Goal: Navigation & Orientation: Find specific page/section

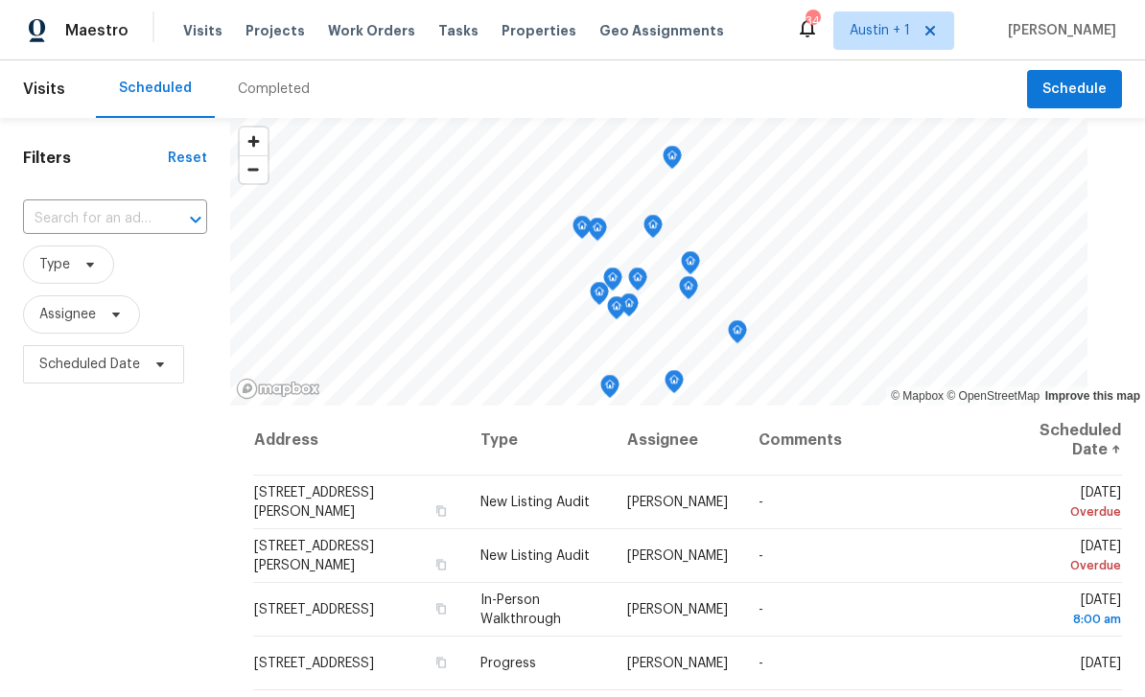
click at [348, 34] on span "Work Orders" at bounding box center [371, 30] width 87 height 19
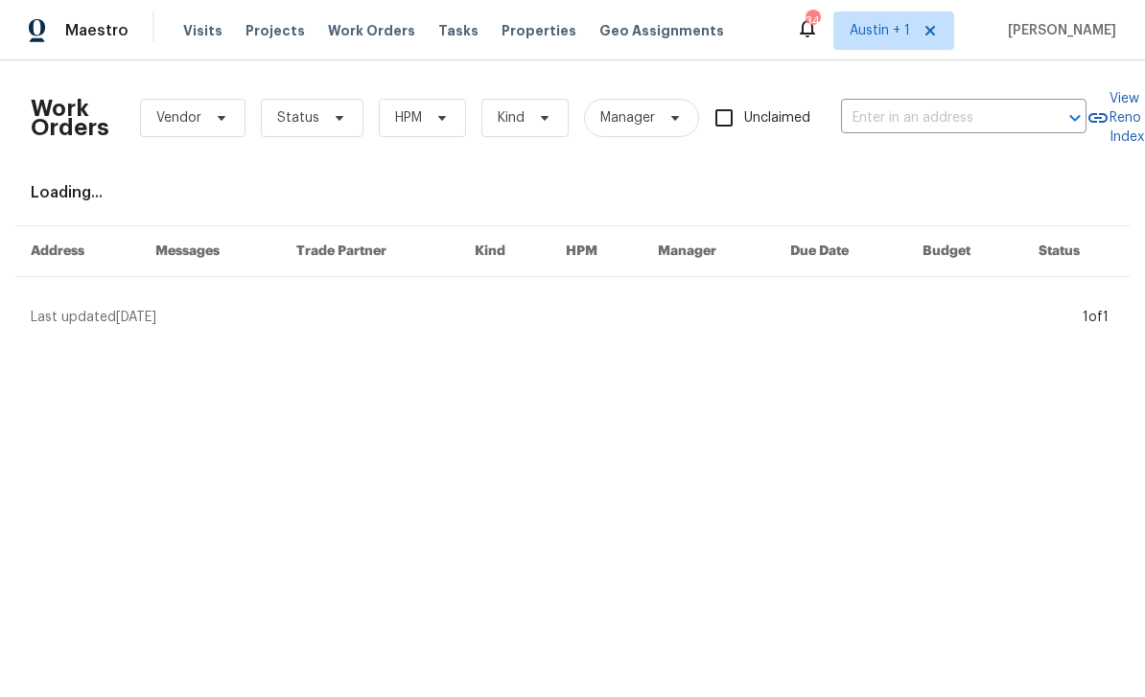
click at [501, 31] on span "Properties" at bounding box center [538, 30] width 75 height 19
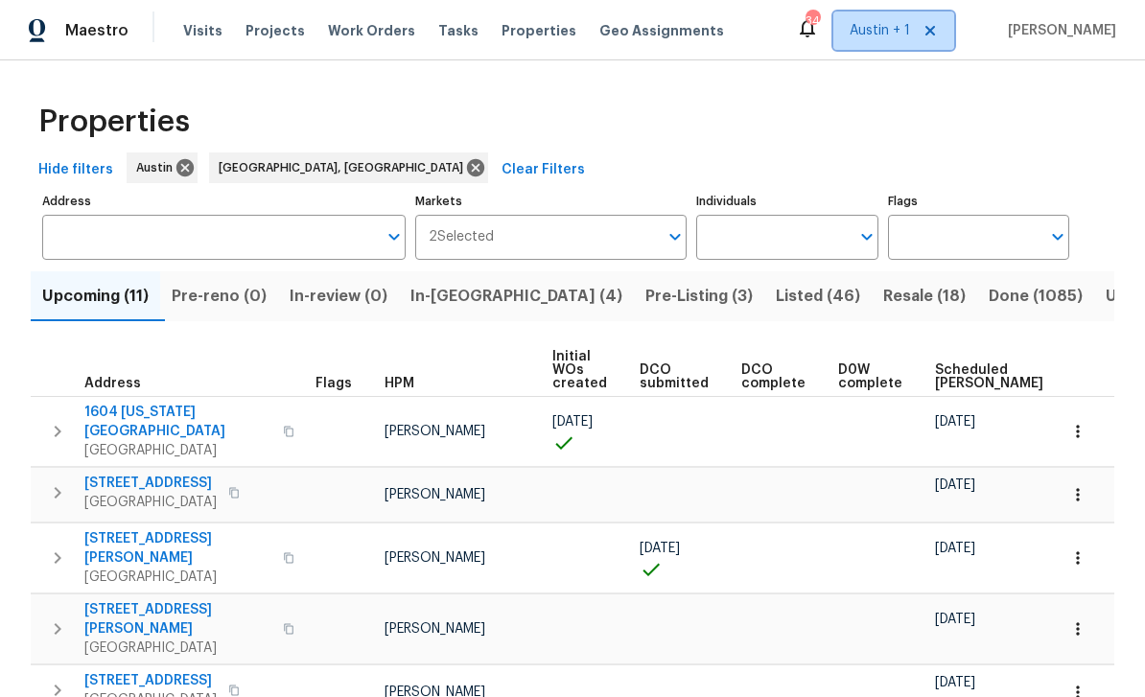
click at [882, 40] on span "Austin + 1" at bounding box center [893, 31] width 121 height 38
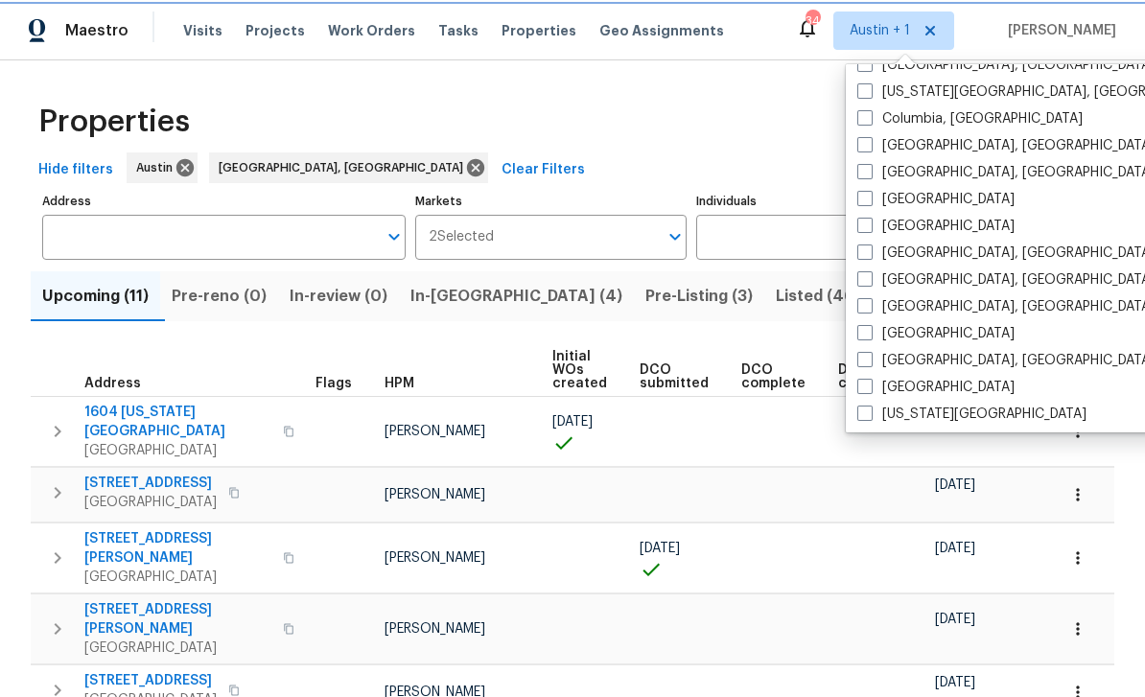
scroll to position [443, 0]
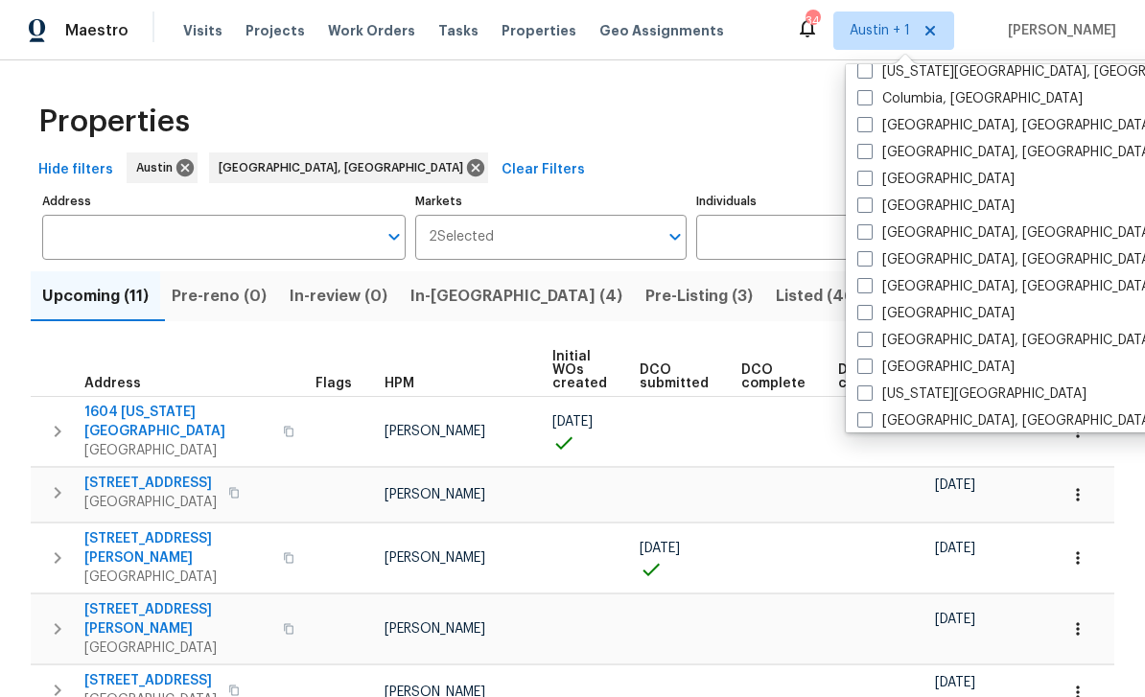
click at [950, 184] on div "Dallas" at bounding box center [1044, 179] width 386 height 27
click at [940, 183] on div "Dallas" at bounding box center [1044, 179] width 386 height 27
click at [870, 179] on span at bounding box center [864, 178] width 15 height 15
click at [870, 179] on input "Dallas" at bounding box center [863, 176] width 12 height 12
checkbox input "true"
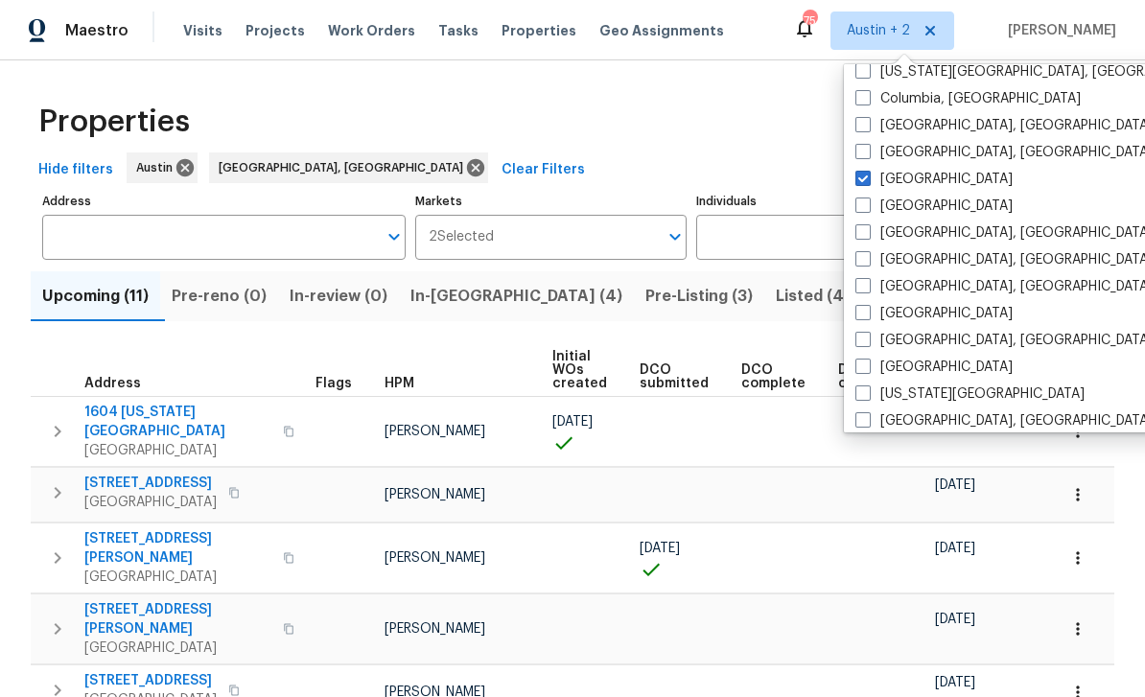
click at [1088, 185] on div "Hide filters Austin Killeen, TX Clear Filters" at bounding box center [572, 169] width 1083 height 35
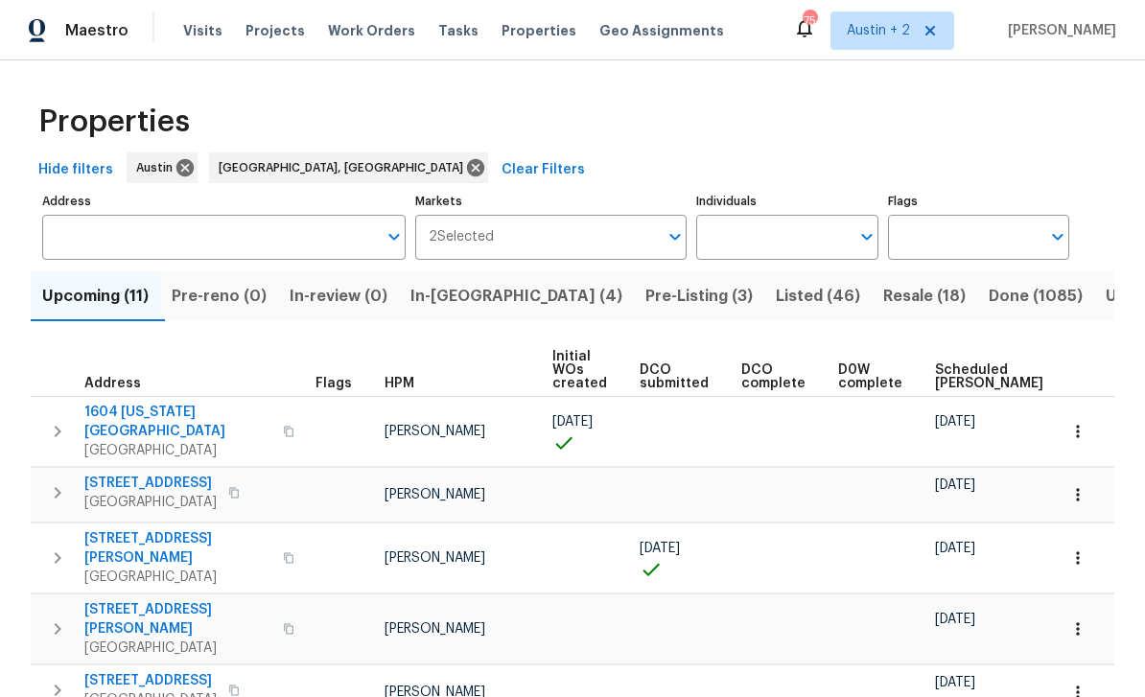
click at [113, 241] on input "Address" at bounding box center [209, 237] width 335 height 45
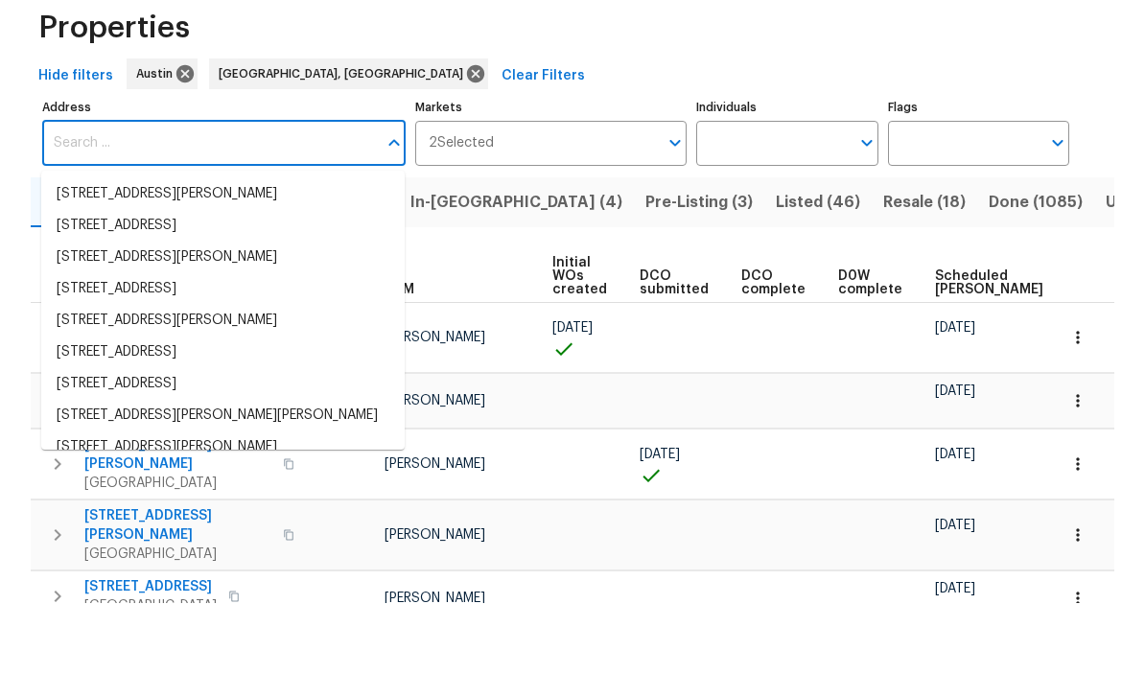
click at [22, 83] on div "Properties Hide filters Austin Killeen, TX Clear Filters Address Address Market…" at bounding box center [572, 603] width 1145 height 1086
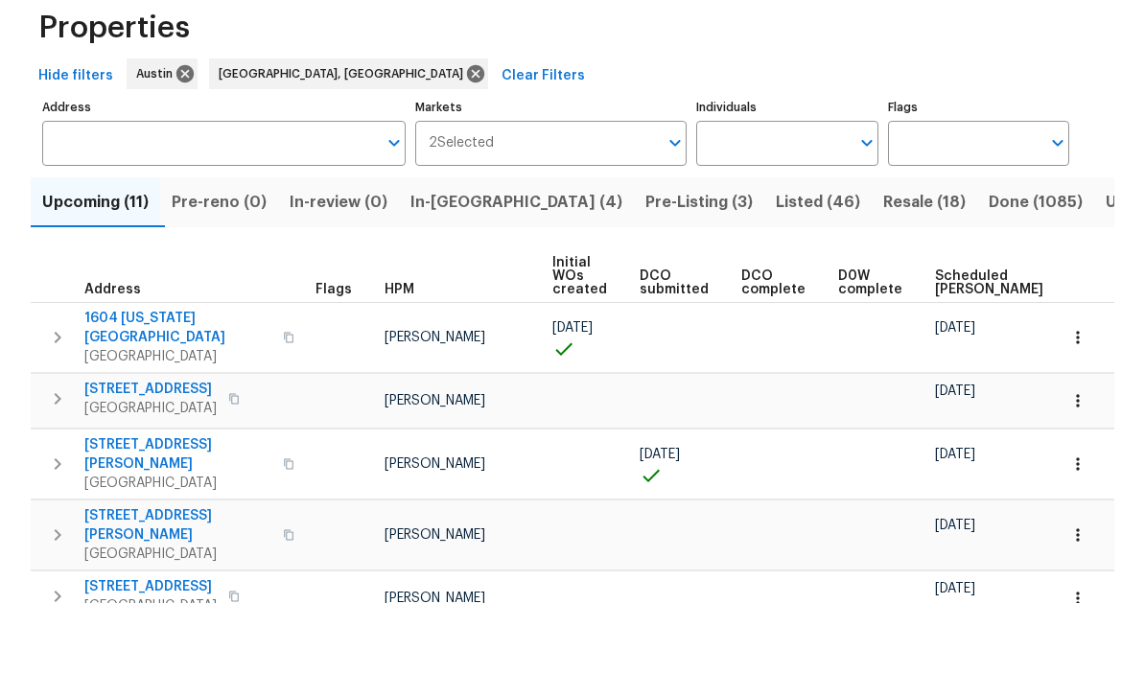
scroll to position [61, 0]
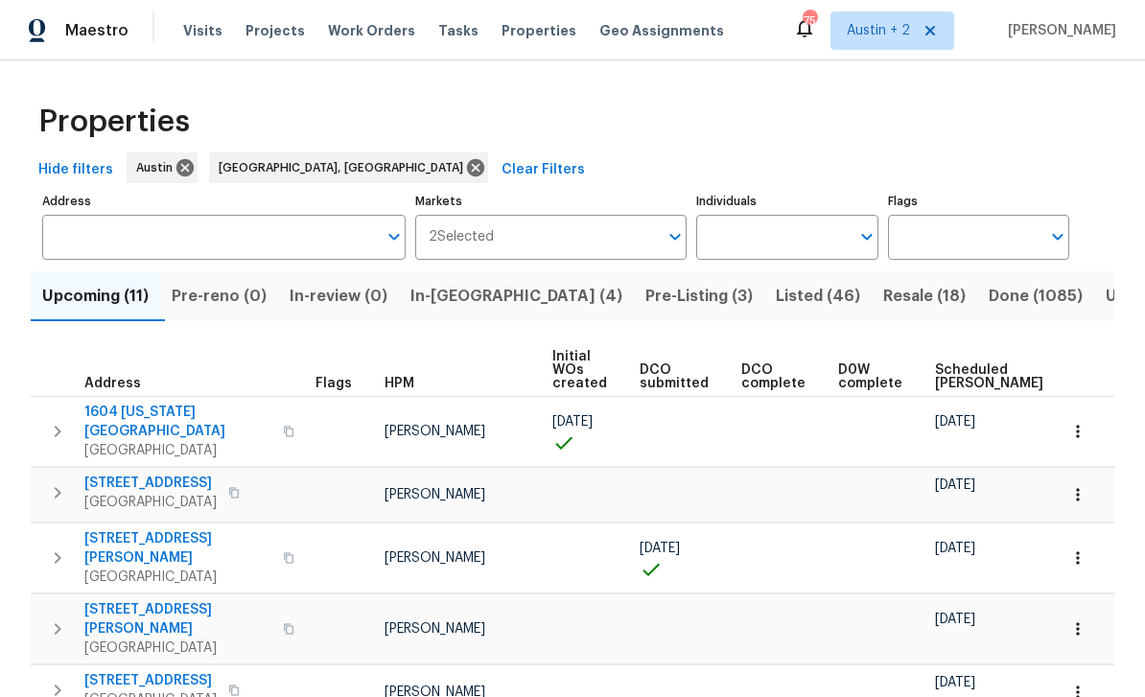
click at [652, 215] on input "Markets" at bounding box center [576, 237] width 165 height 45
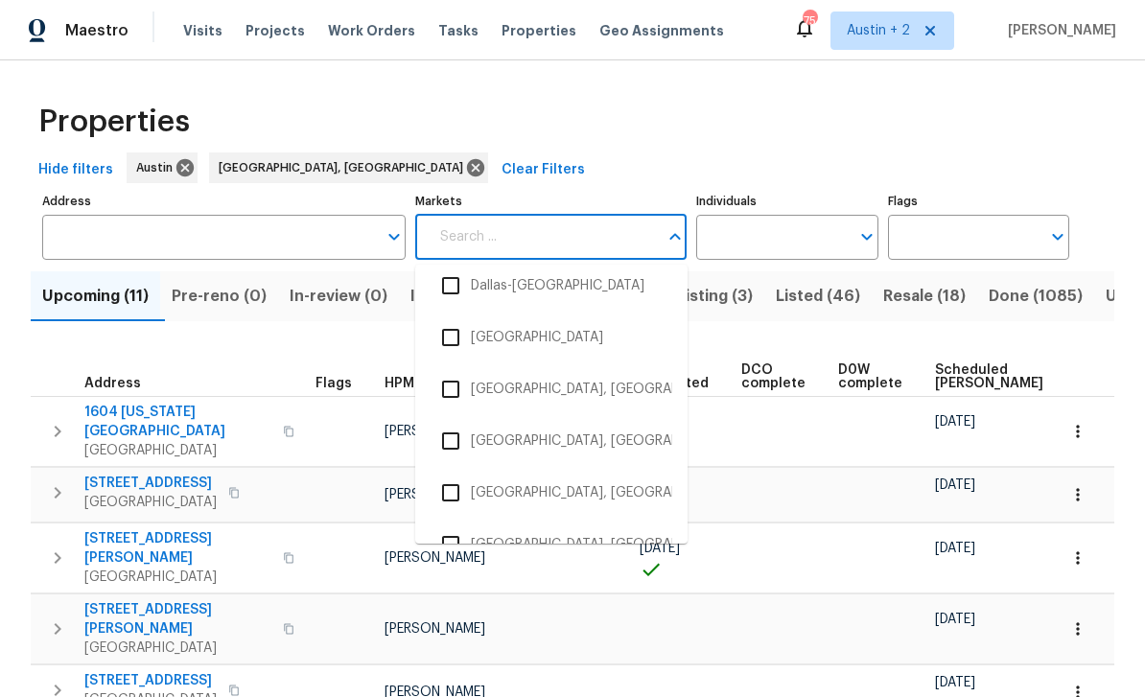
scroll to position [1191, 0]
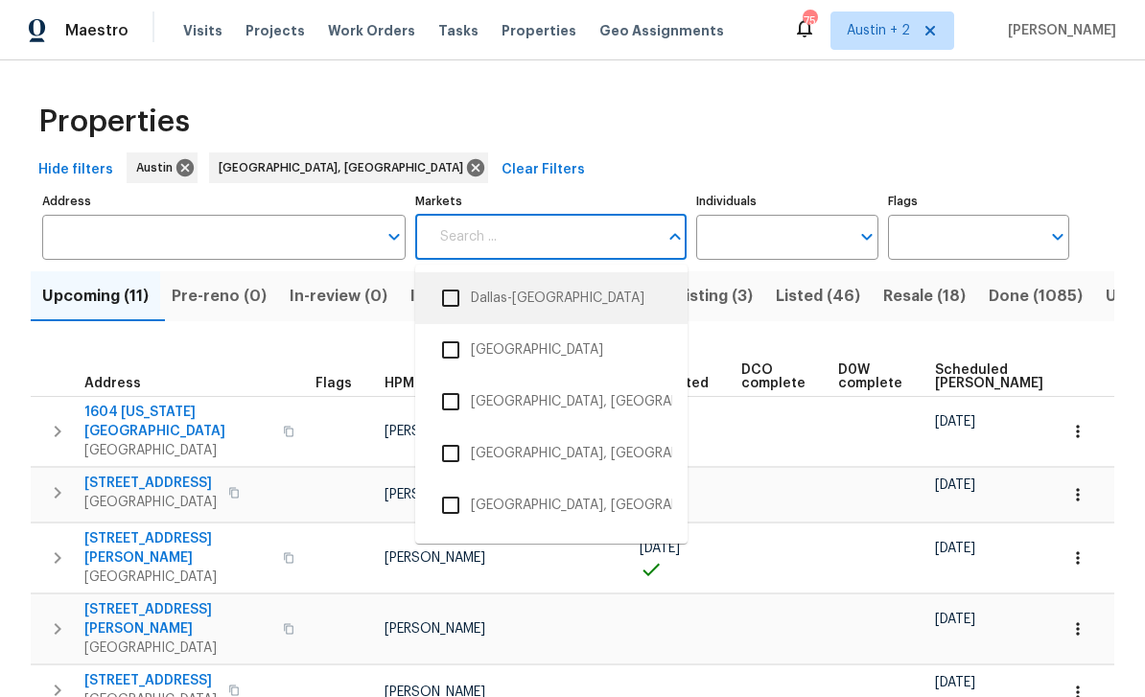
click at [622, 278] on li "Dallas-[GEOGRAPHIC_DATA]" at bounding box center [551, 298] width 242 height 40
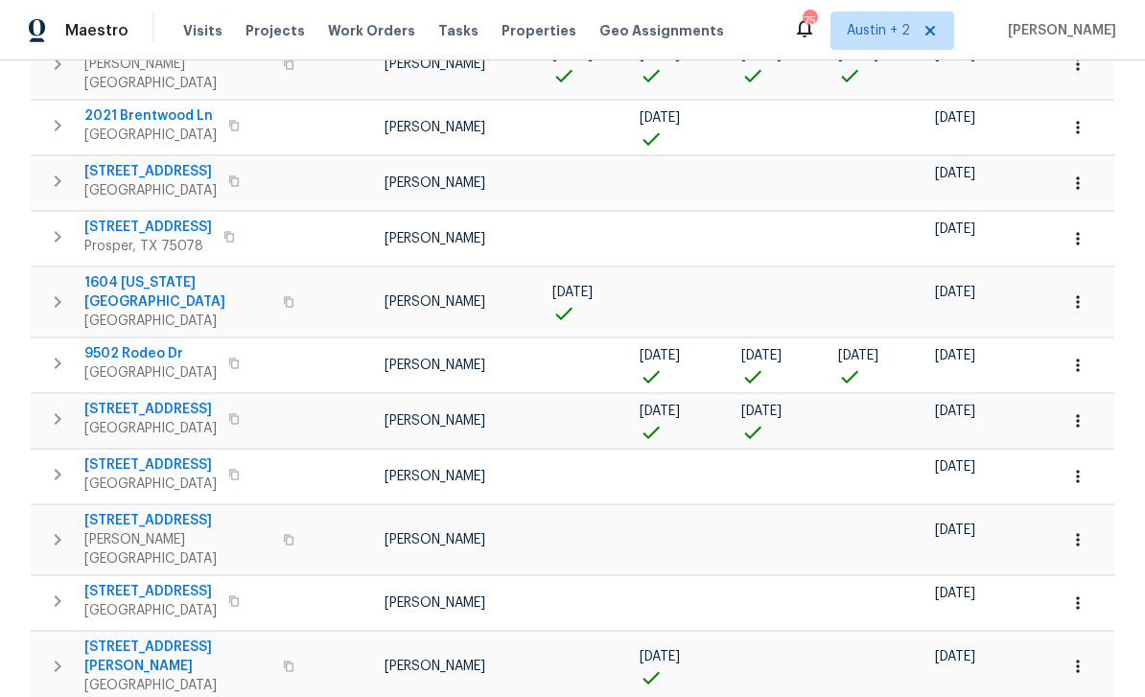
scroll to position [440, 0]
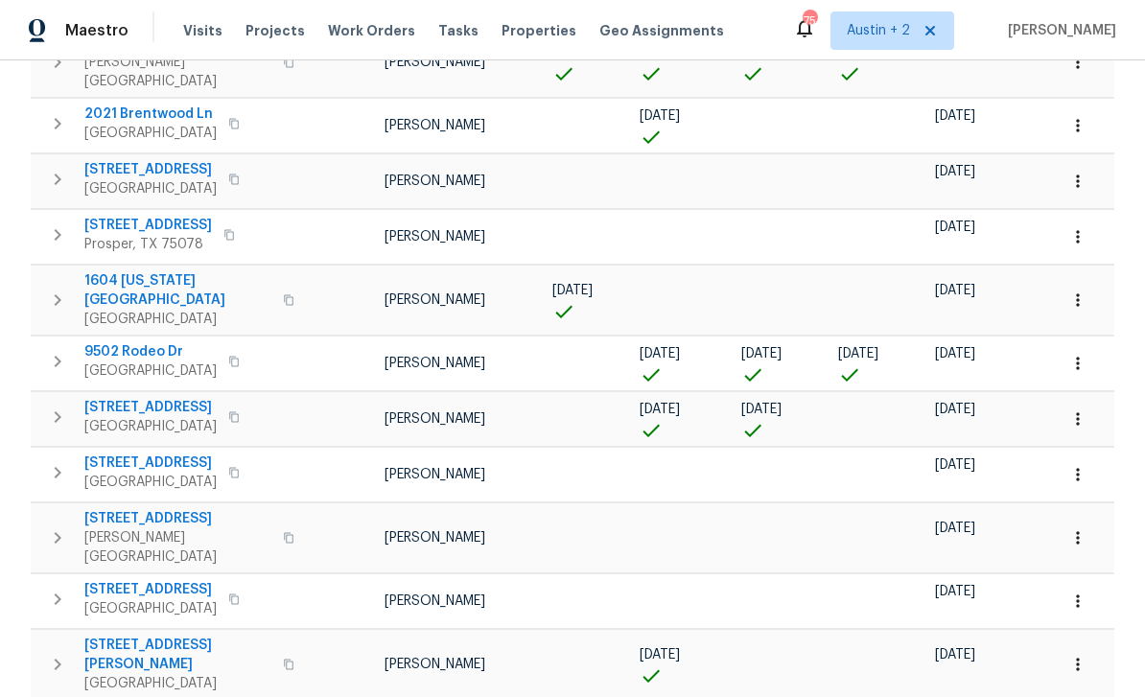
click at [124, 342] on span "9502 Rodeo Dr" at bounding box center [150, 351] width 132 height 19
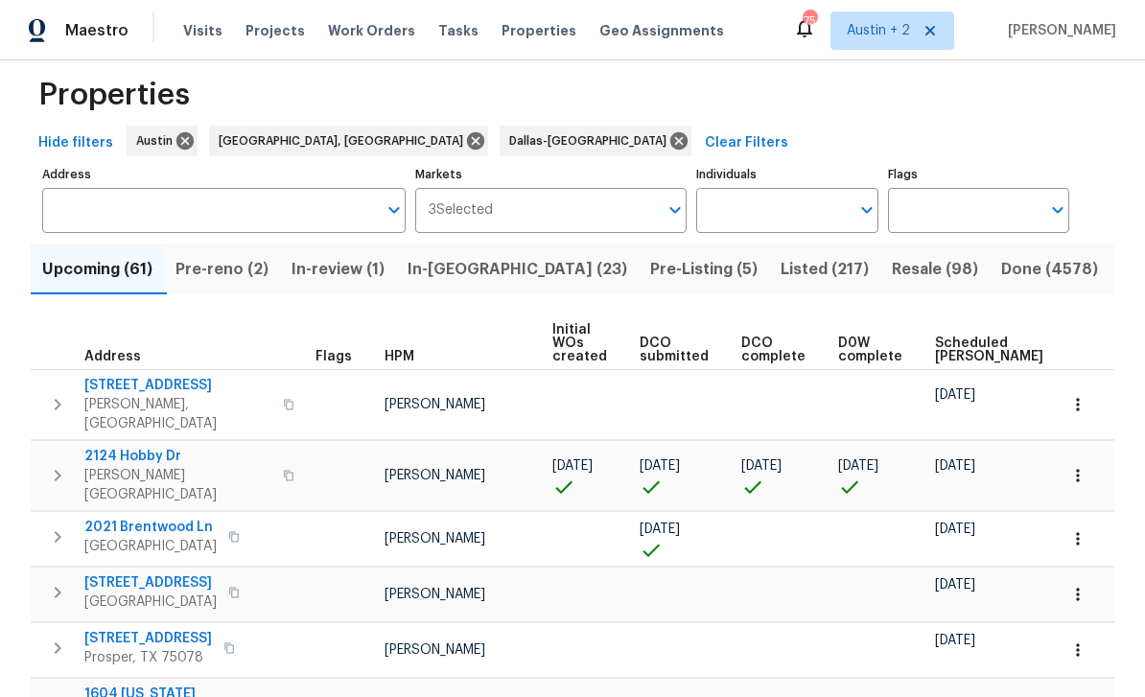
scroll to position [44, 0]
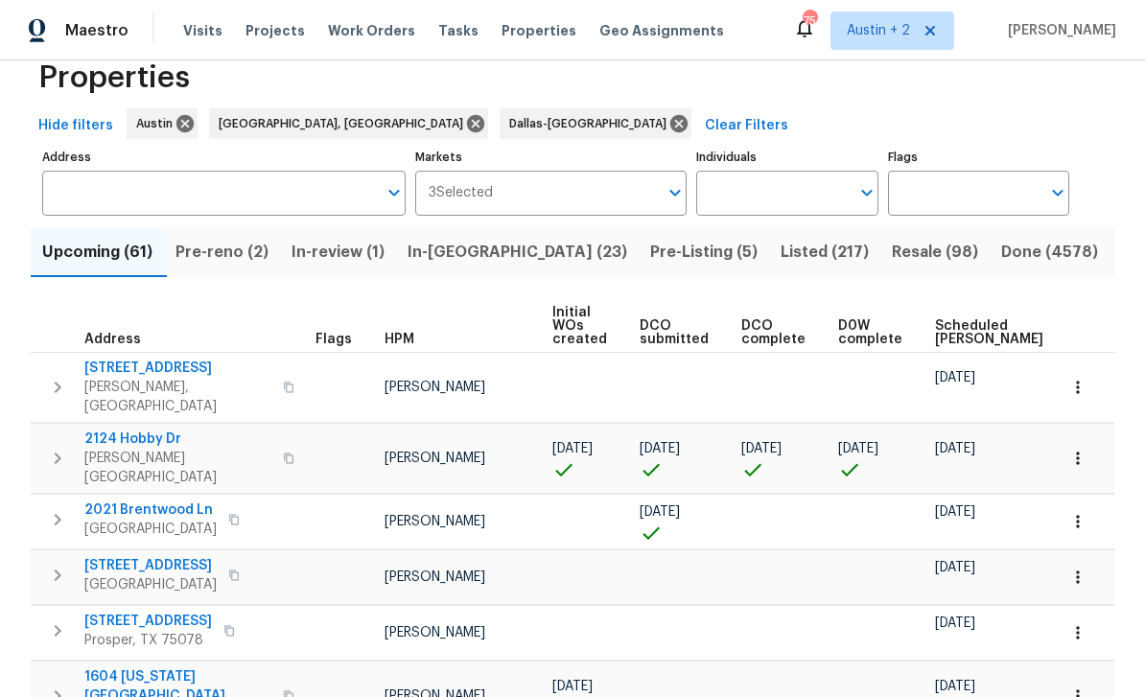
click at [467, 259] on span "In-[GEOGRAPHIC_DATA] (23)" at bounding box center [517, 252] width 220 height 27
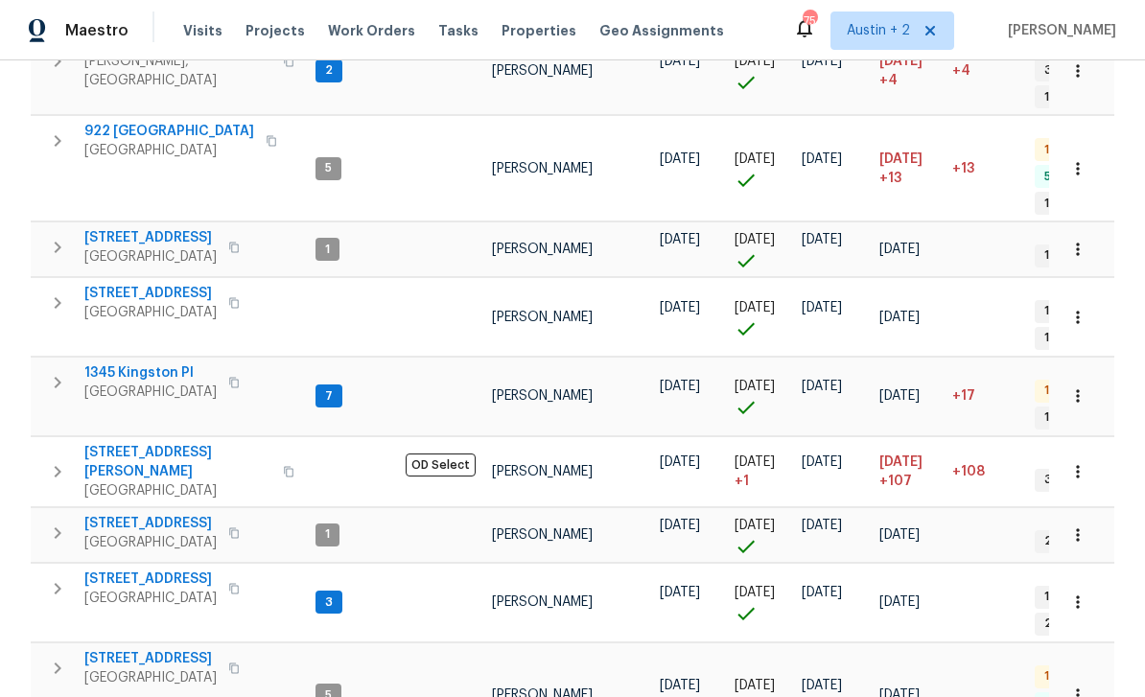
scroll to position [429, 0]
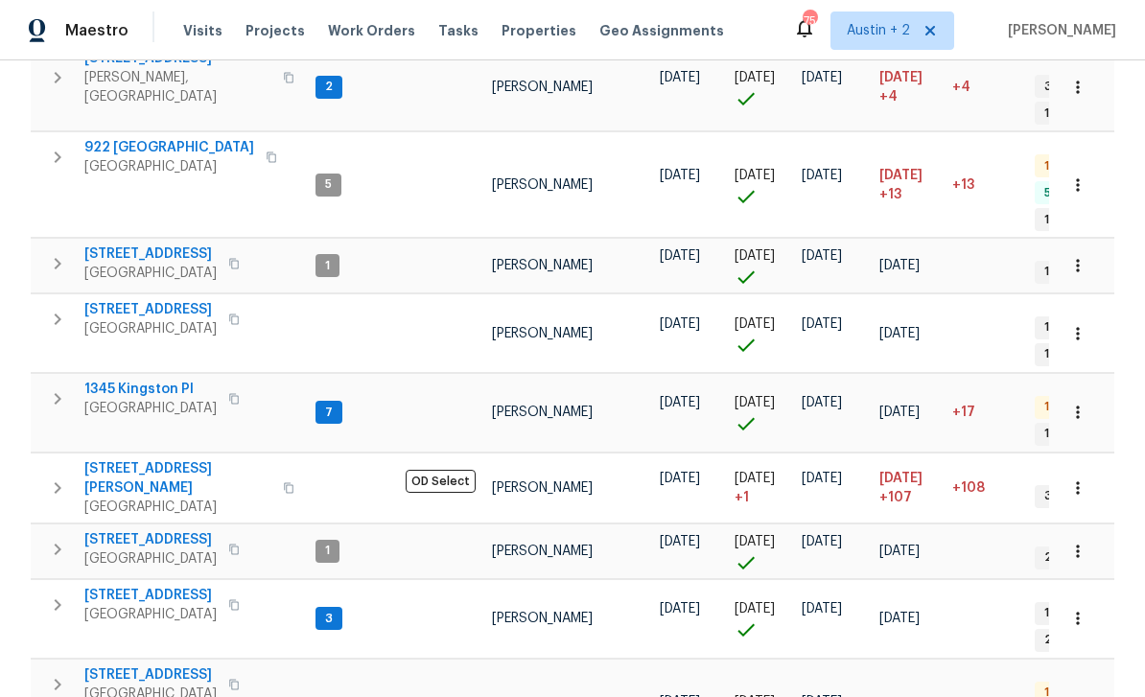
click at [151, 244] on span "[STREET_ADDRESS]" at bounding box center [150, 253] width 132 height 19
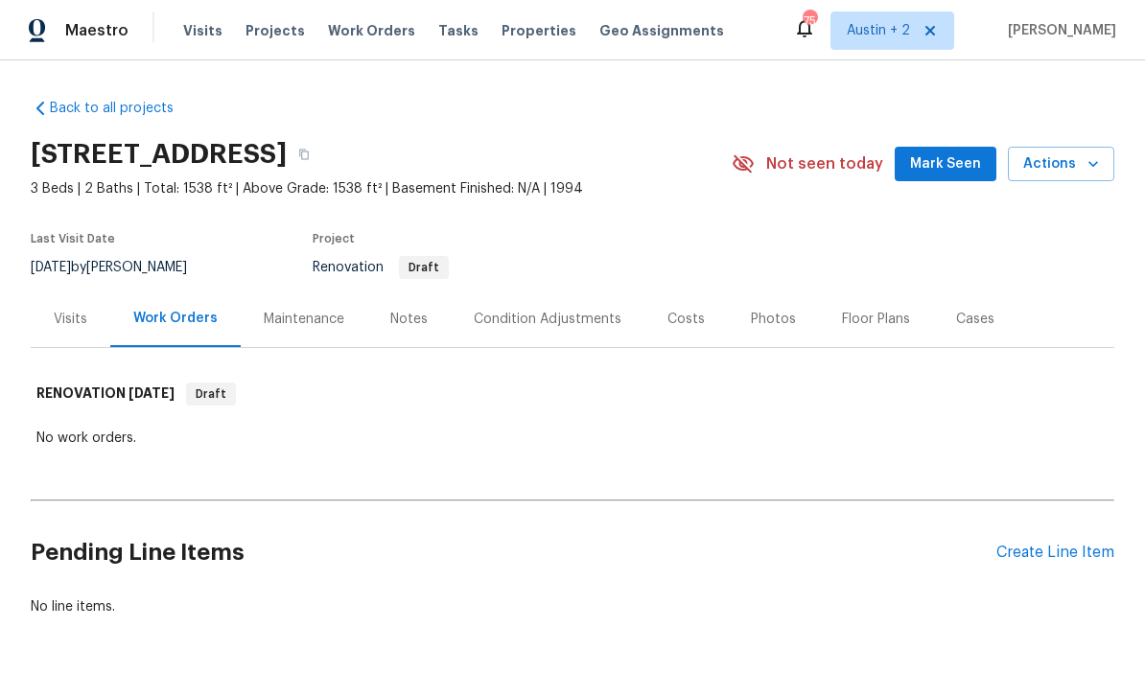
click at [404, 332] on div "Notes" at bounding box center [408, 318] width 83 height 57
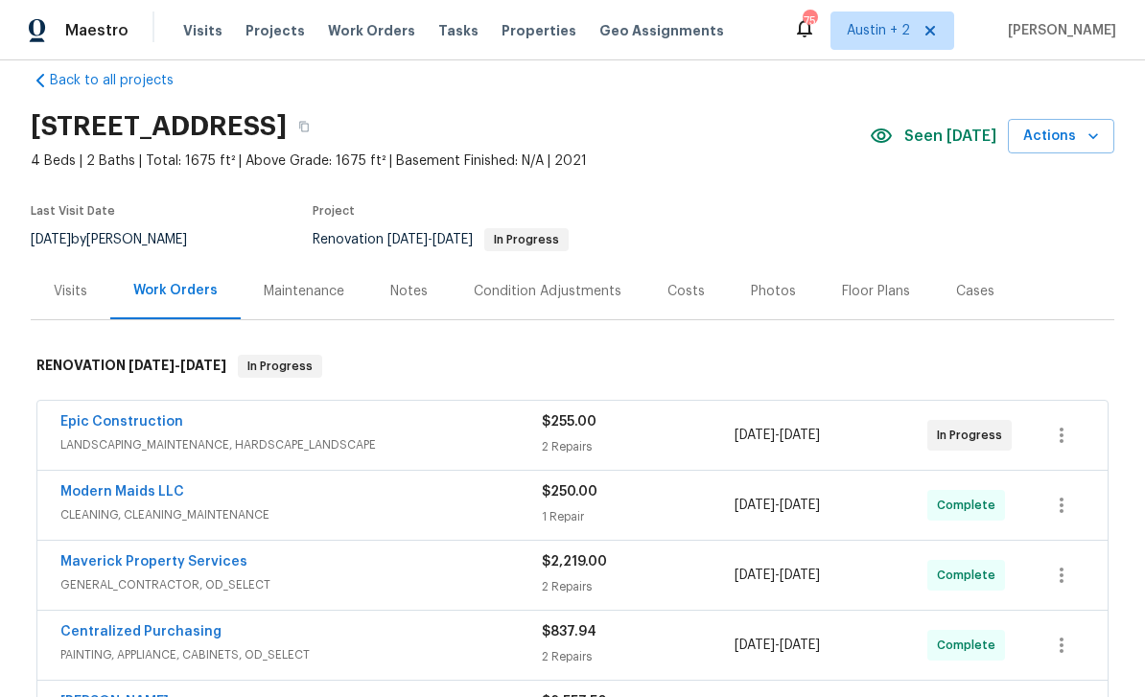
scroll to position [63, 0]
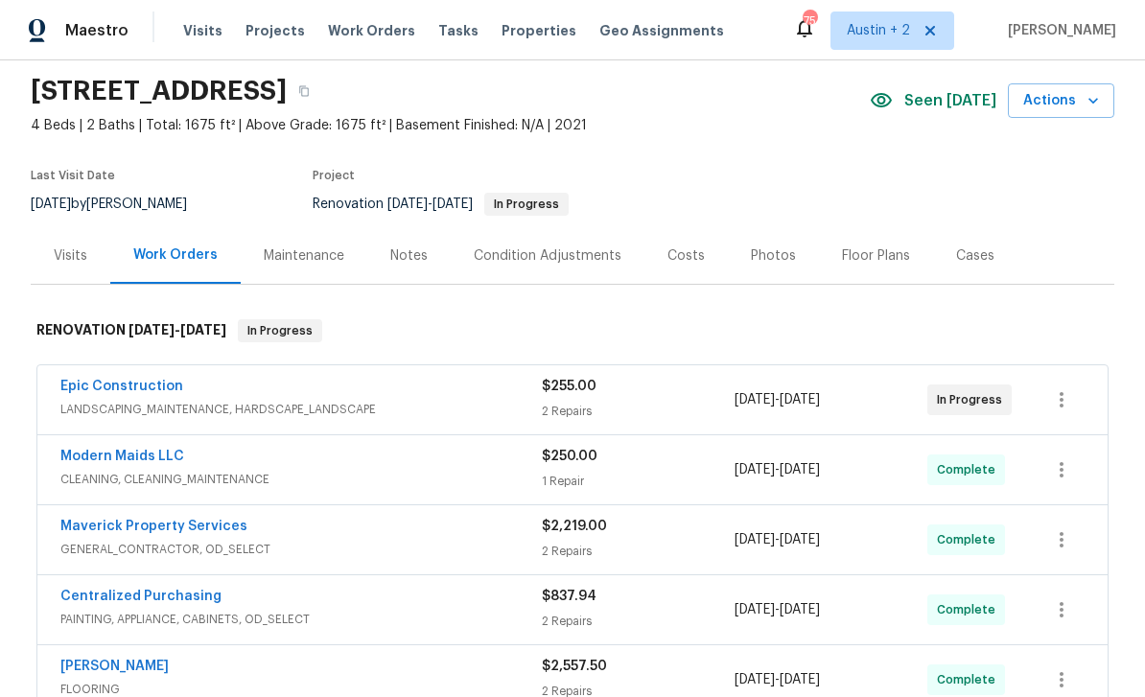
click at [401, 258] on div "Notes" at bounding box center [408, 255] width 37 height 19
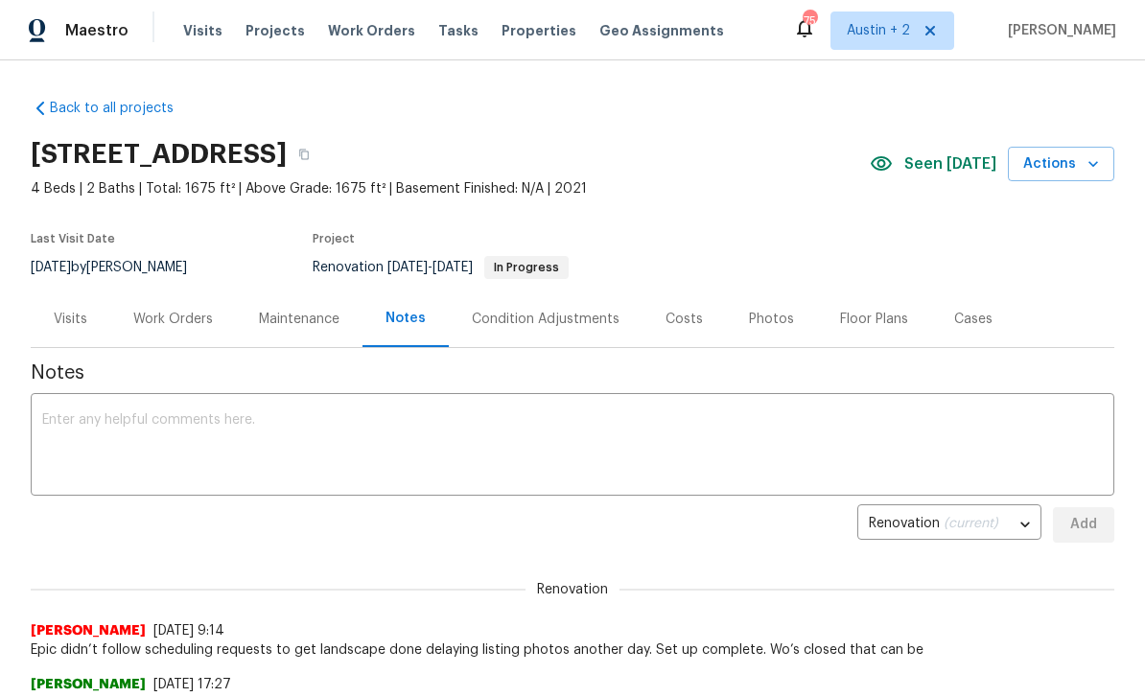
click at [275, 30] on span "Projects" at bounding box center [274, 30] width 59 height 19
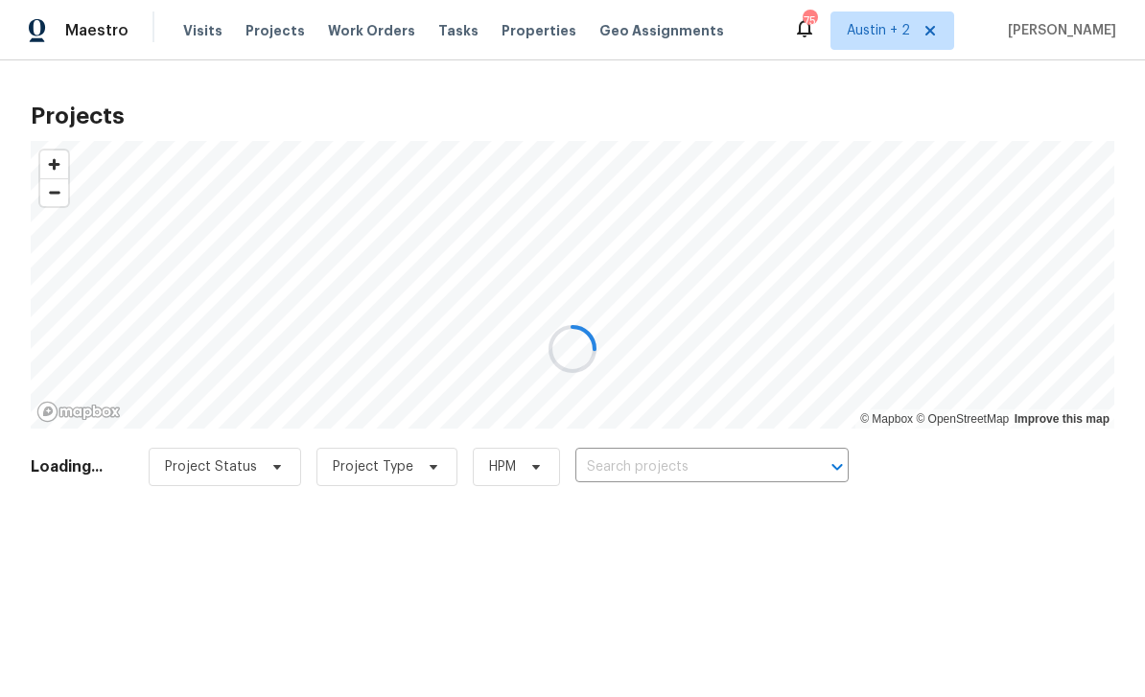
click at [501, 39] on div at bounding box center [572, 348] width 1145 height 697
click at [520, 42] on div at bounding box center [572, 348] width 1145 height 697
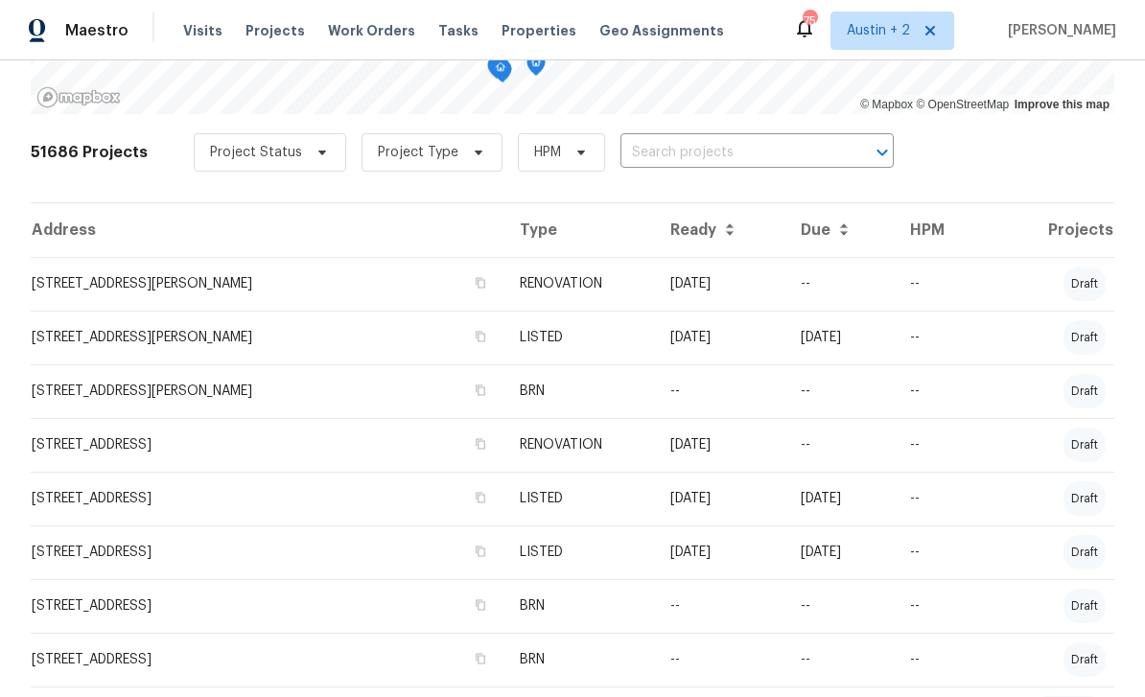
scroll to position [318, 0]
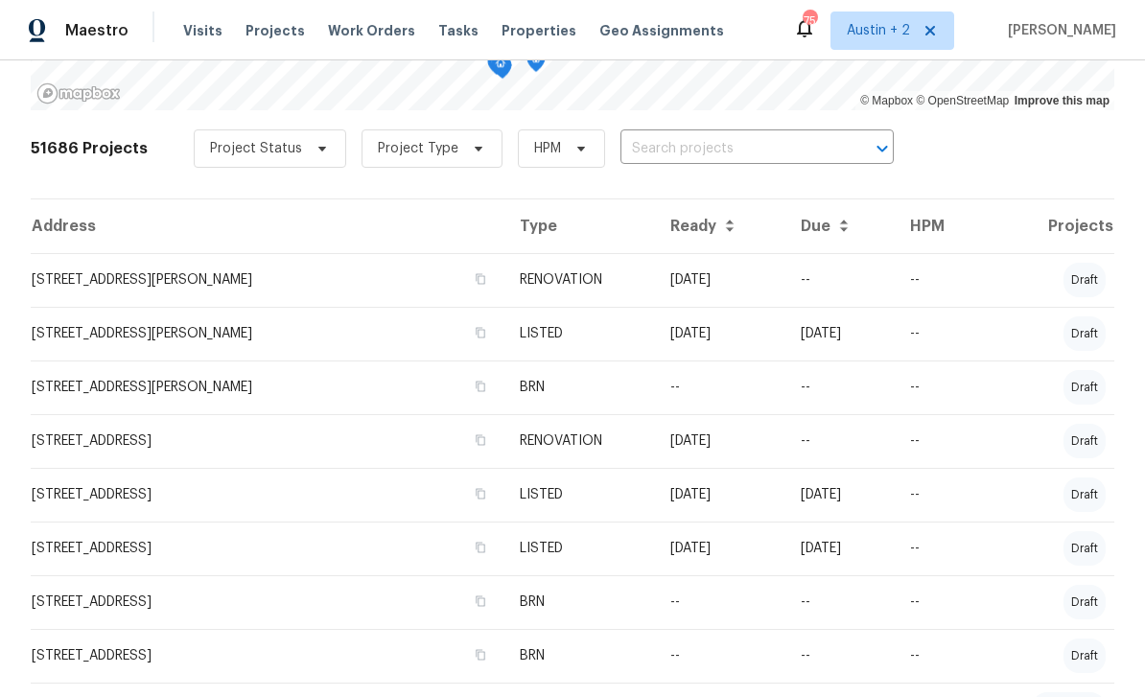
click at [107, 336] on td "1425 Brenda Dr, Irving, TX 75060" at bounding box center [268, 334] width 474 height 54
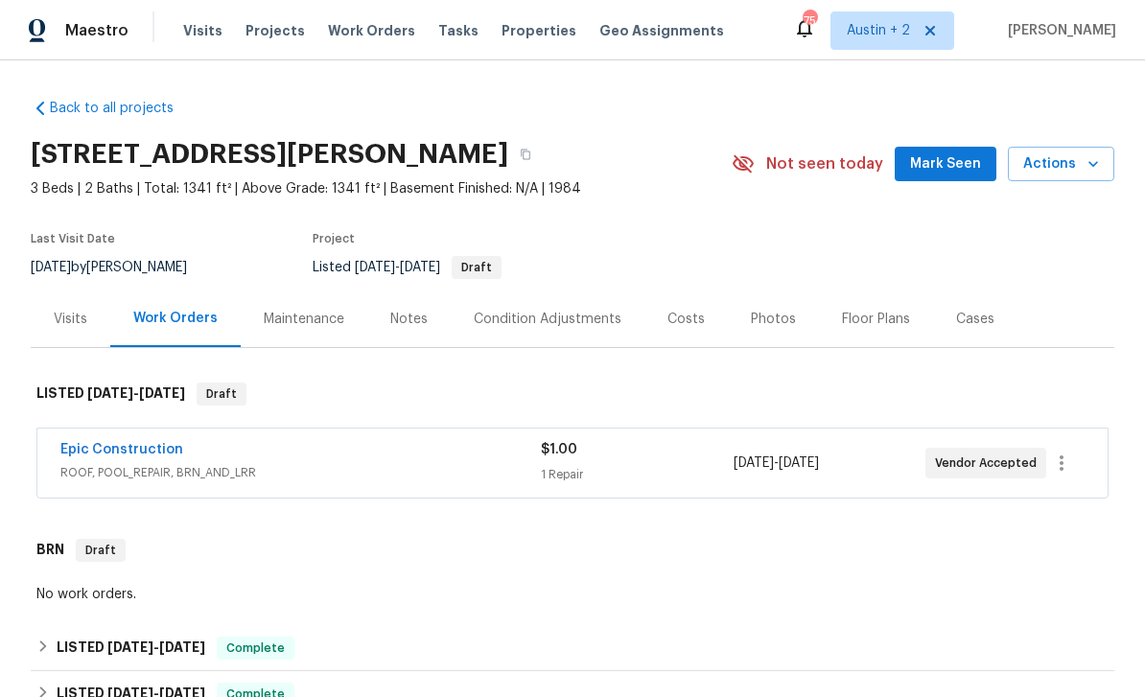
click at [383, 328] on div "Notes" at bounding box center [408, 318] width 83 height 57
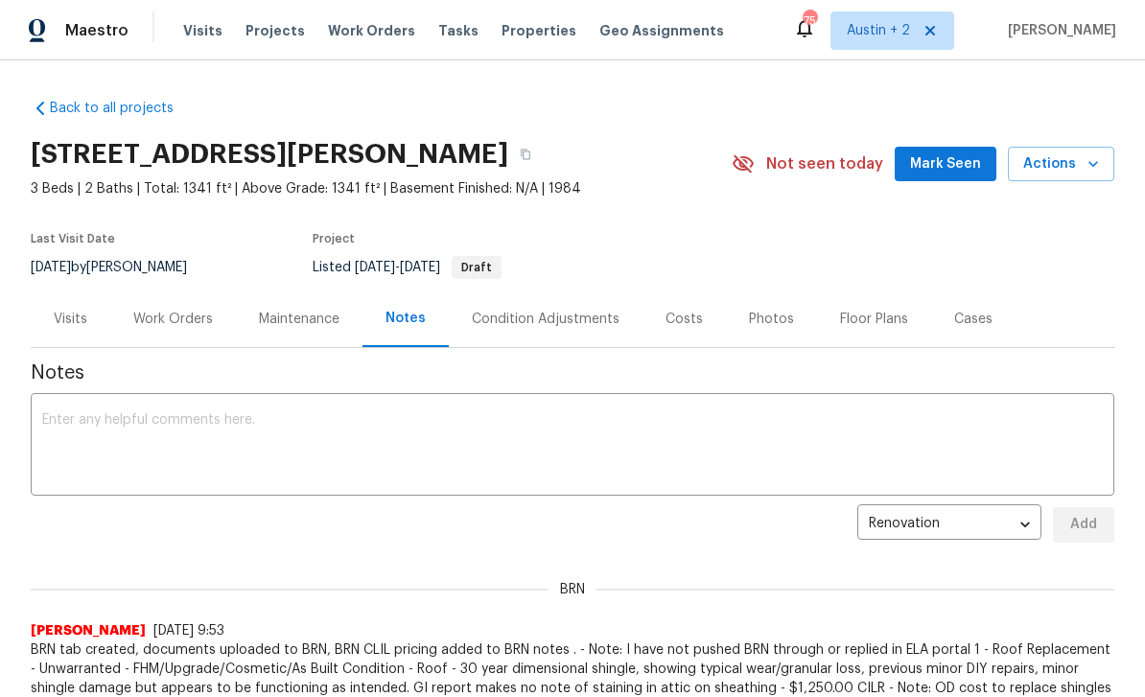
click at [263, 30] on span "Projects" at bounding box center [274, 30] width 59 height 19
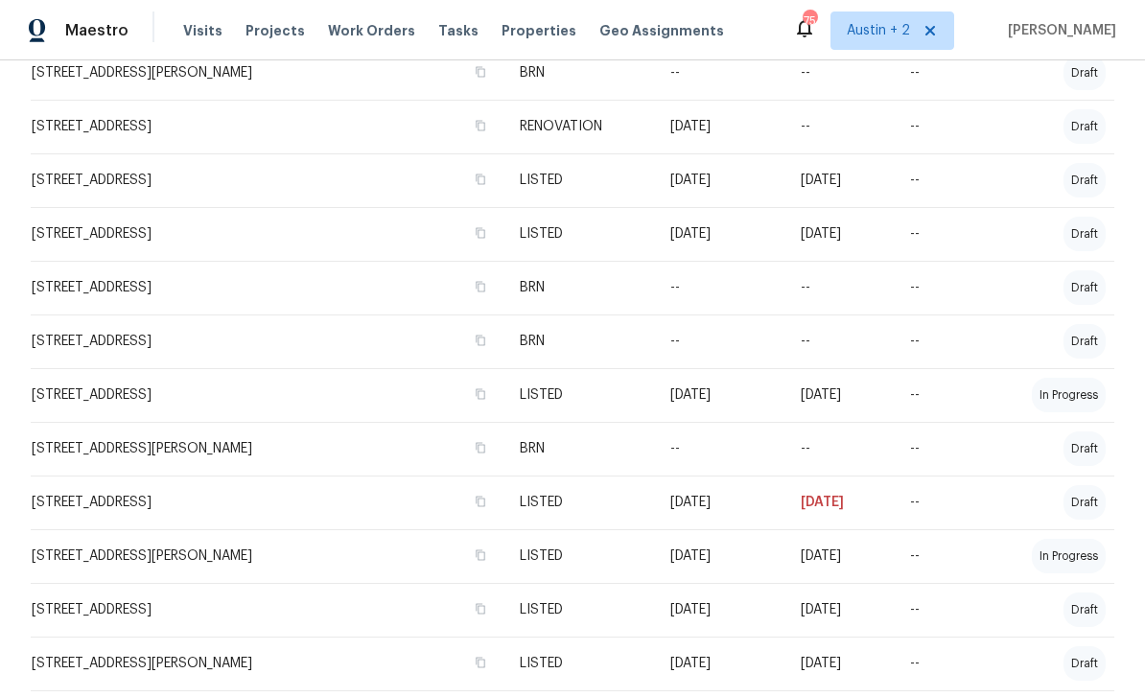
scroll to position [629, 0]
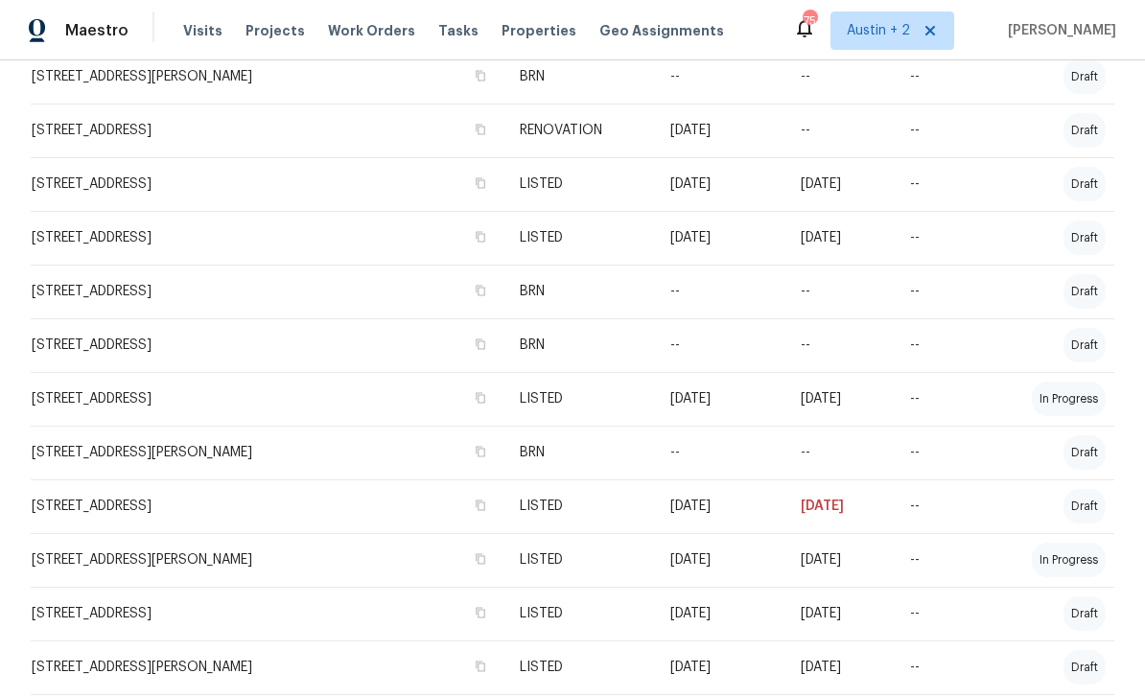
click at [121, 135] on td "3769 Gentle Winds Ln, Round Rock, TX 78681" at bounding box center [268, 131] width 474 height 54
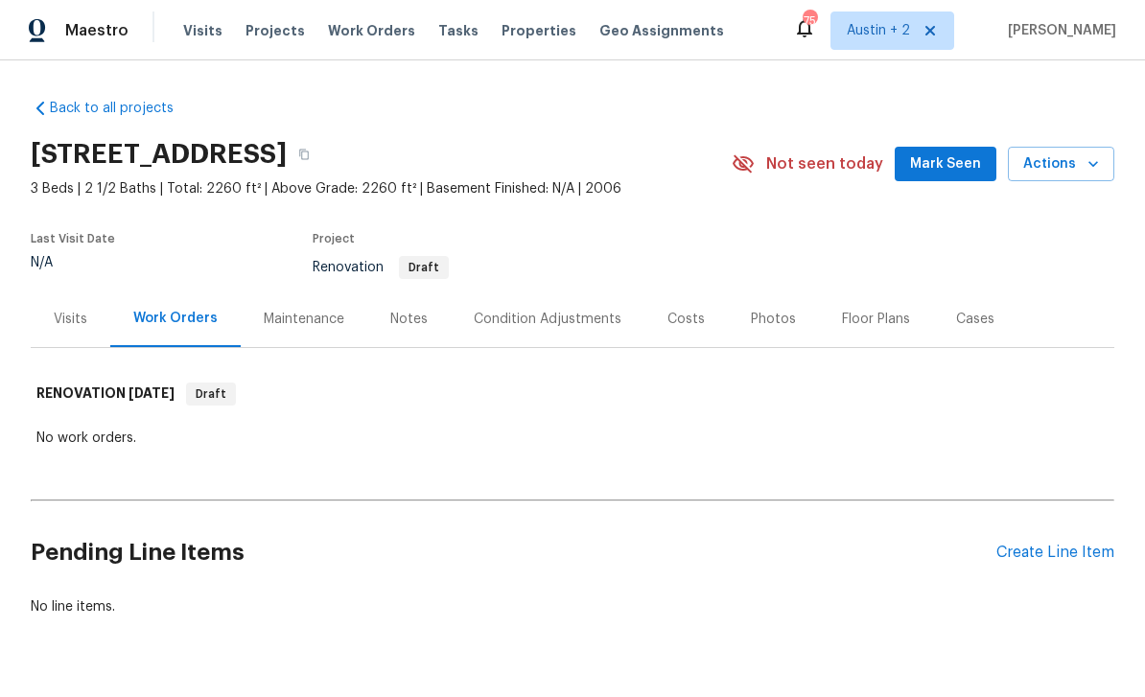
click at [400, 314] on div "Notes" at bounding box center [408, 319] width 37 height 19
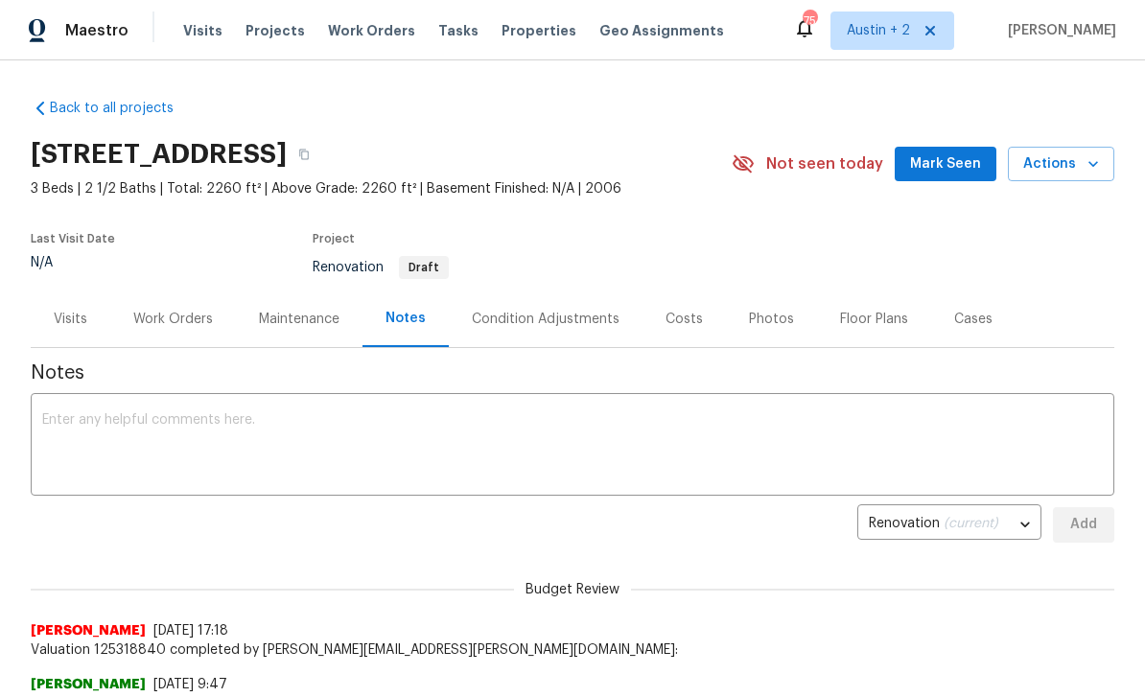
click at [506, 32] on span "Properties" at bounding box center [538, 30] width 75 height 19
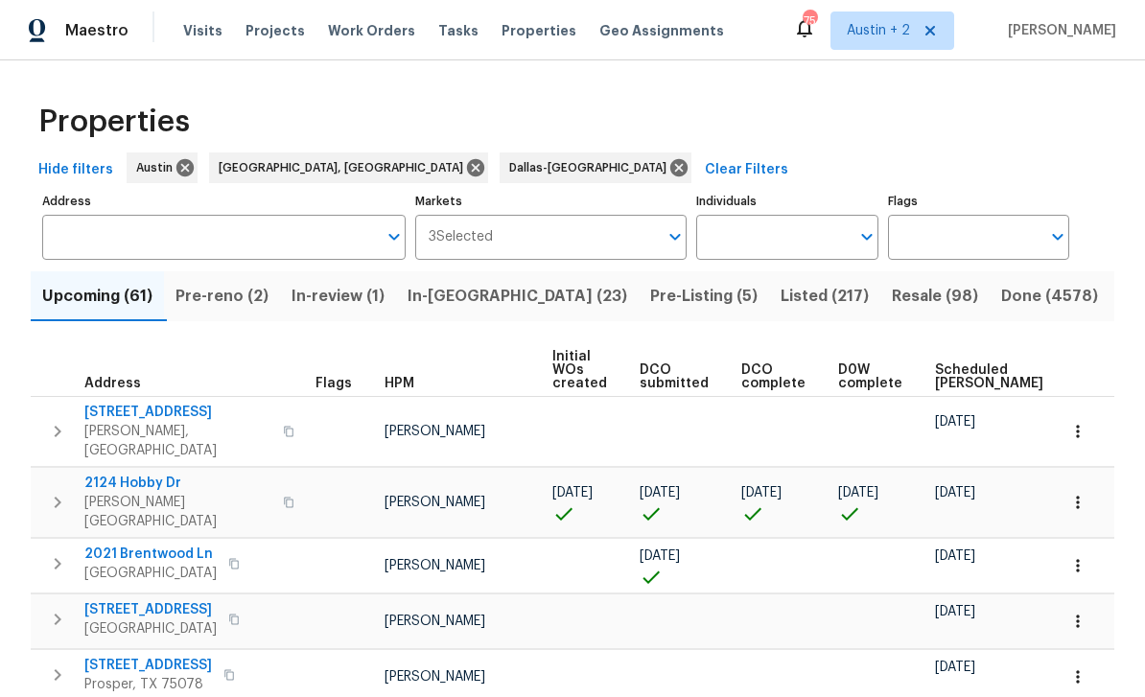
click at [458, 302] on span "In-[GEOGRAPHIC_DATA] (23)" at bounding box center [517, 296] width 220 height 27
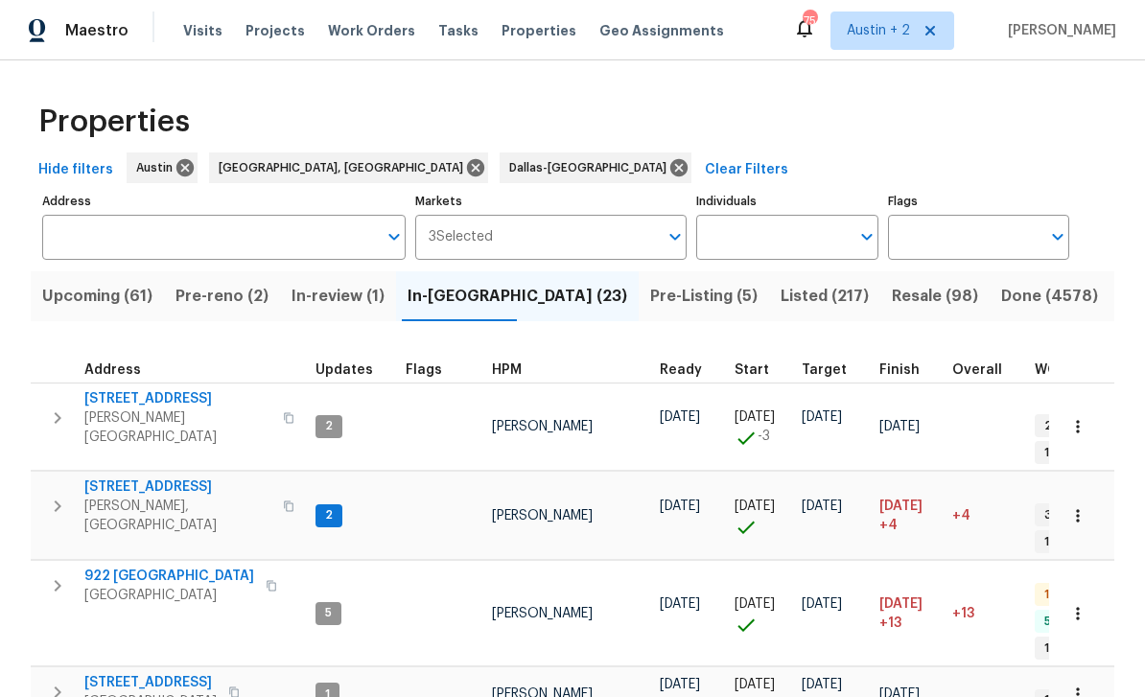
scroll to position [15, 0]
click at [91, 230] on input "Address" at bounding box center [209, 237] width 335 height 45
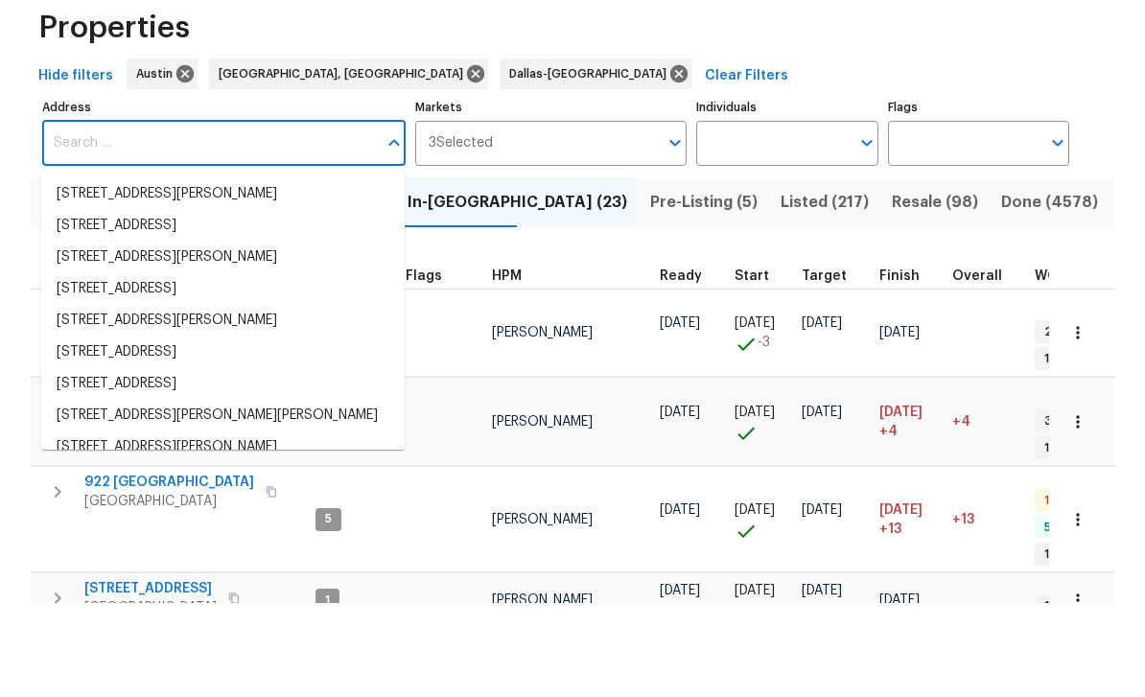
click at [477, 229] on span "3 Selected" at bounding box center [461, 237] width 64 height 16
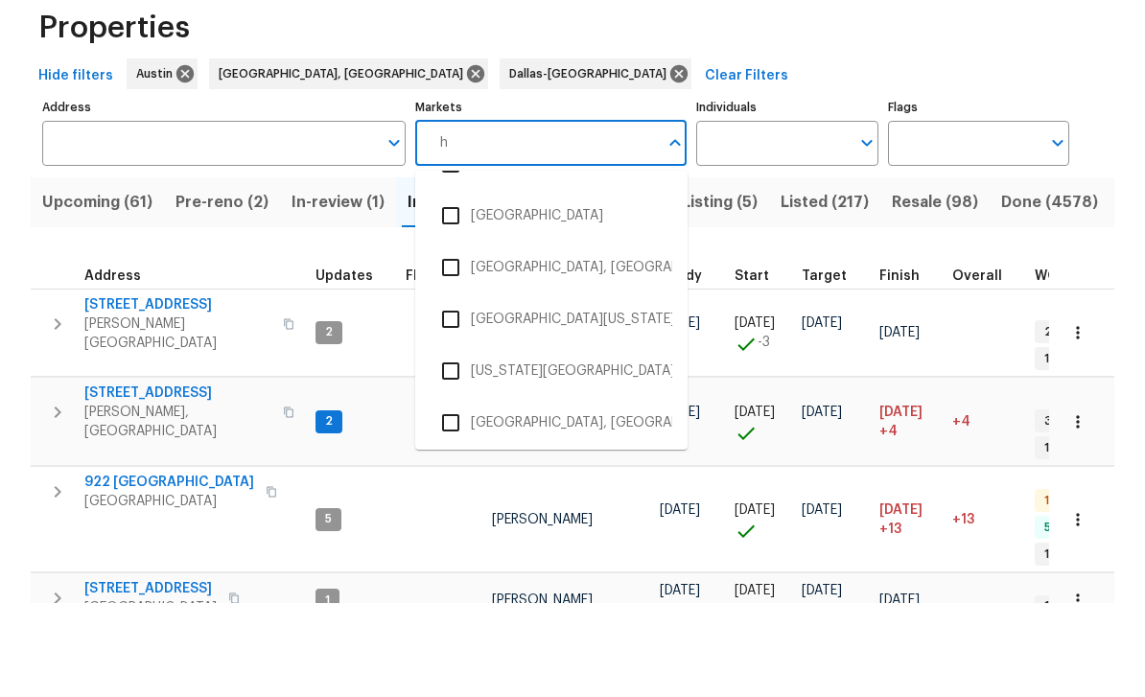
scroll to position [0, 0]
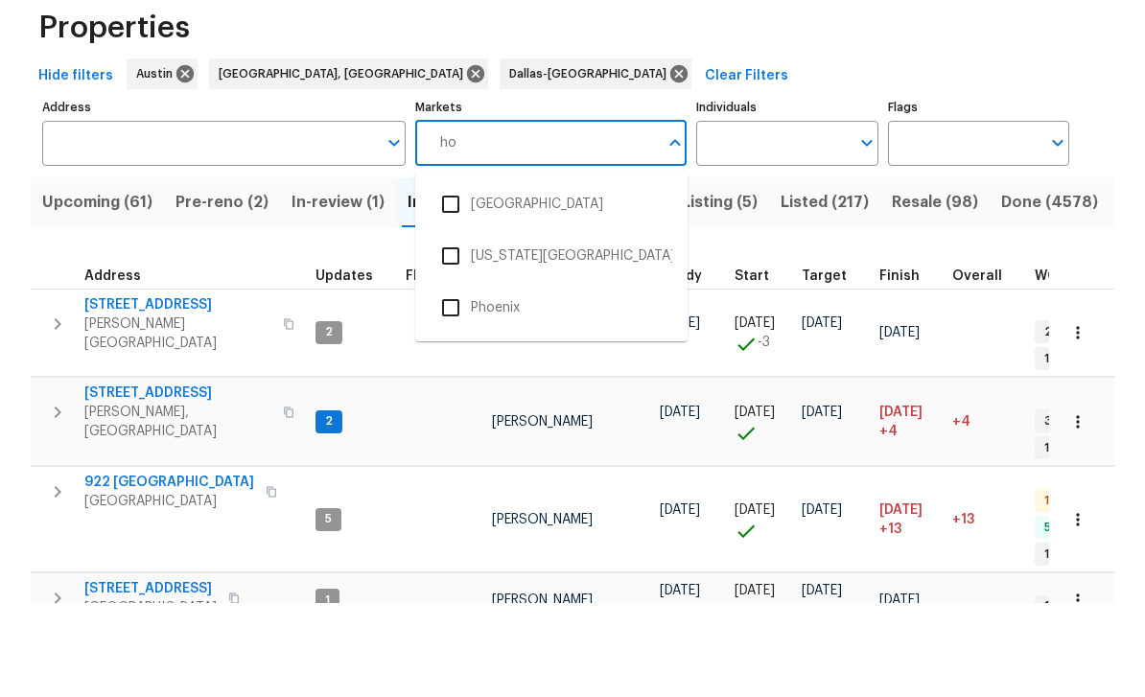
type input "hou"
click at [455, 278] on input "checkbox" at bounding box center [450, 298] width 40 height 40
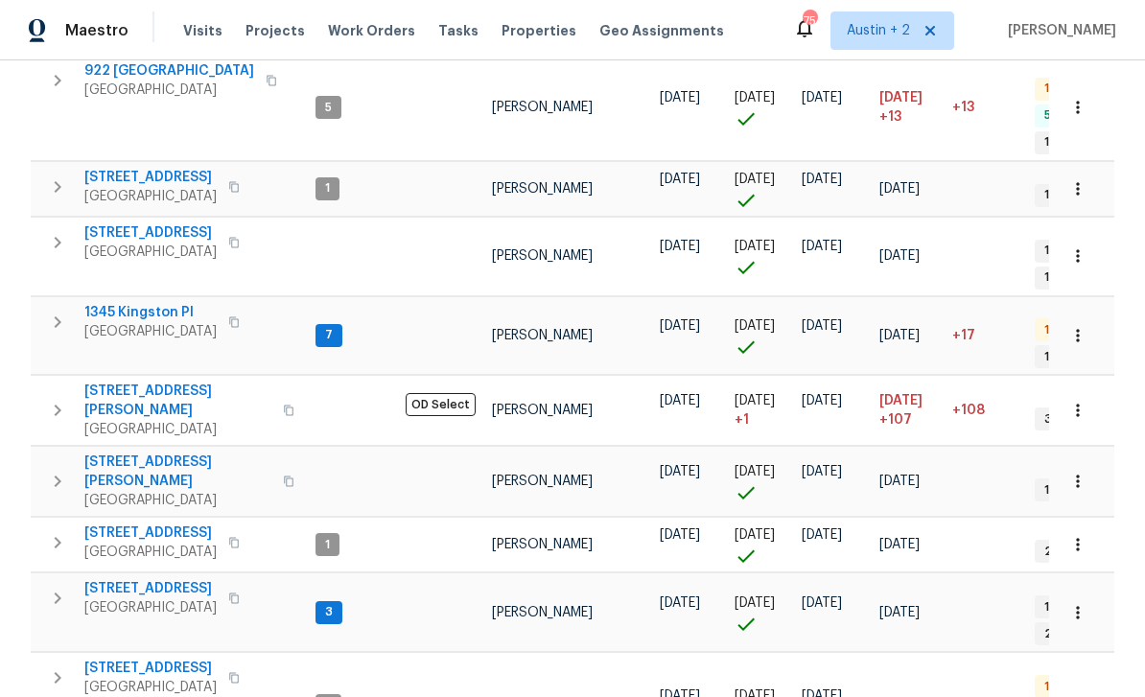
scroll to position [879, 0]
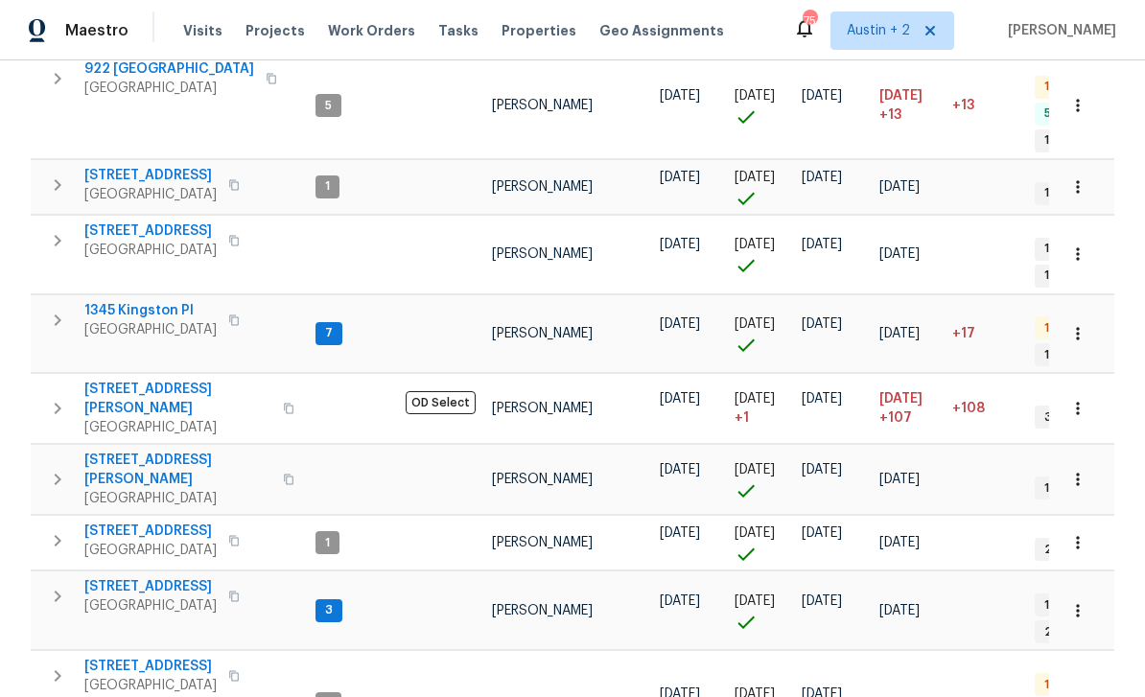
click at [120, 451] on span "2223 Laurel Branch Way" at bounding box center [177, 470] width 187 height 38
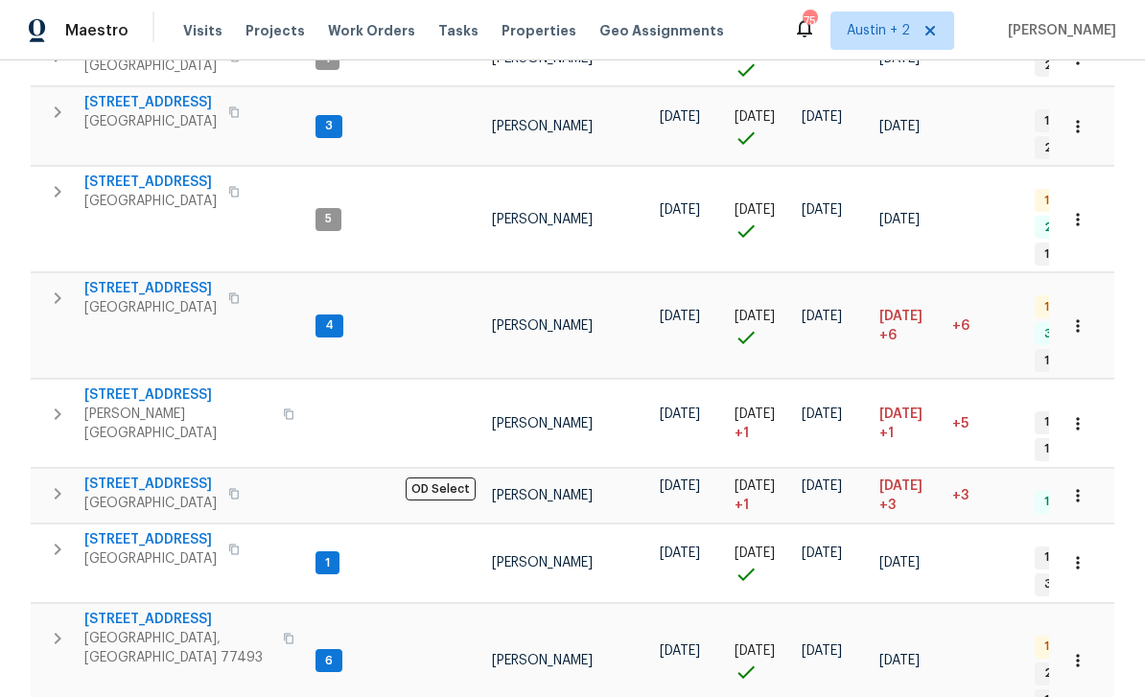
scroll to position [1362, 0]
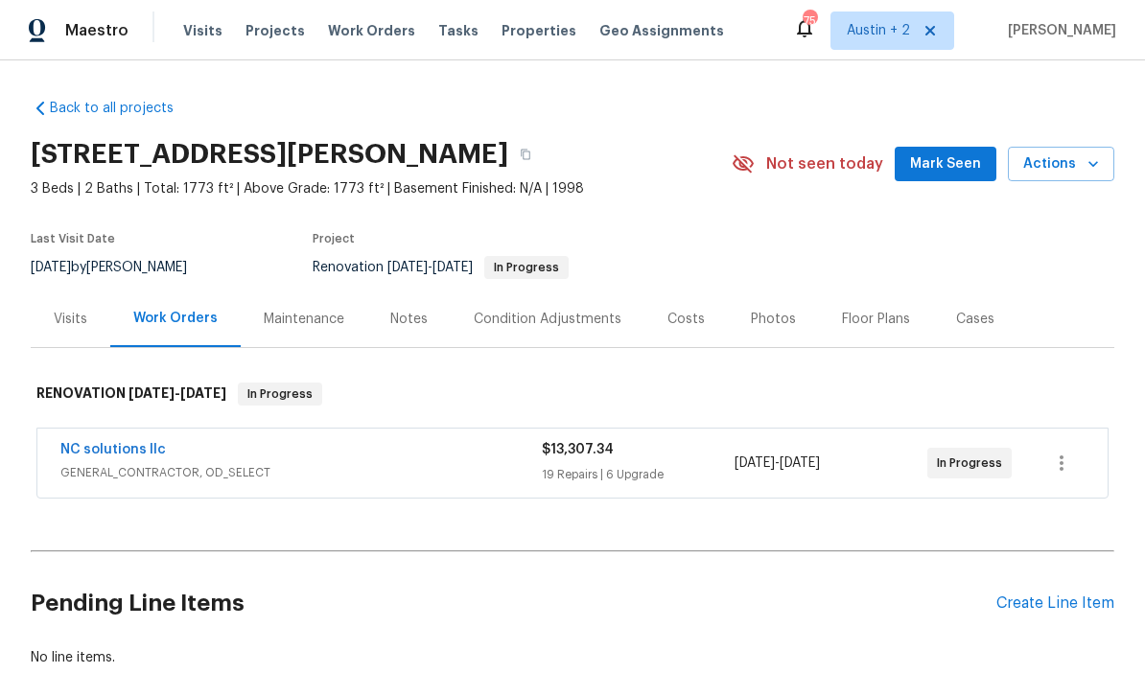
click at [381, 337] on div "Notes" at bounding box center [408, 318] width 83 height 57
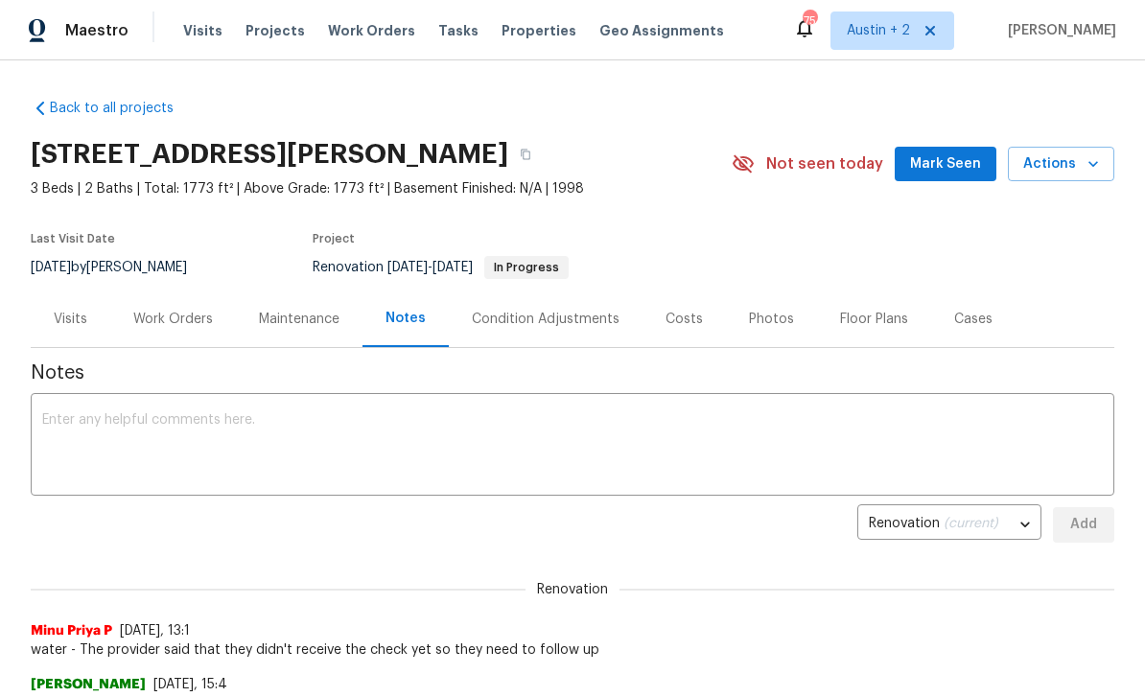
click at [501, 35] on span "Properties" at bounding box center [538, 30] width 75 height 19
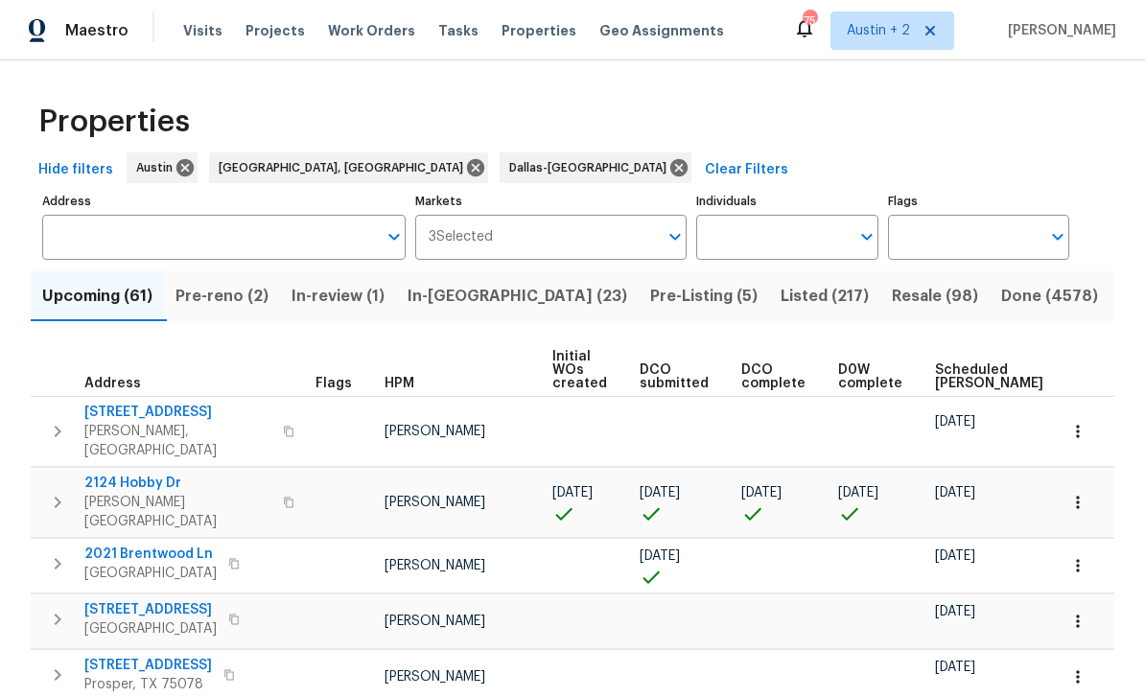
click at [454, 315] on button "In-[GEOGRAPHIC_DATA] (23)" at bounding box center [517, 296] width 243 height 50
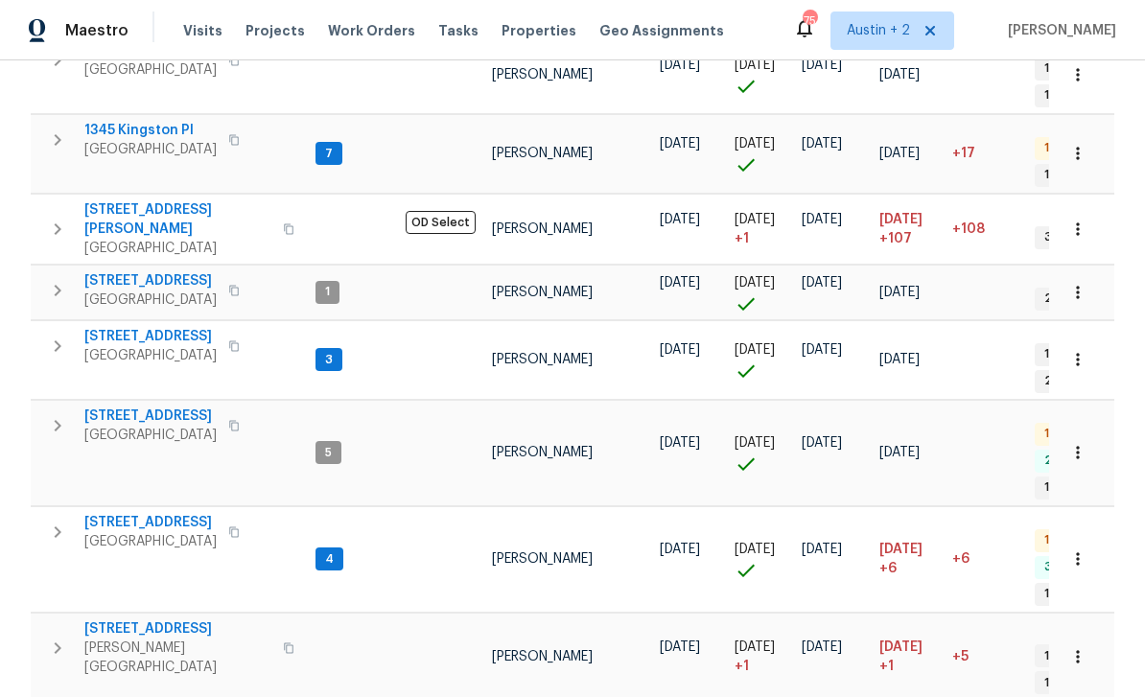
scroll to position [706, 0]
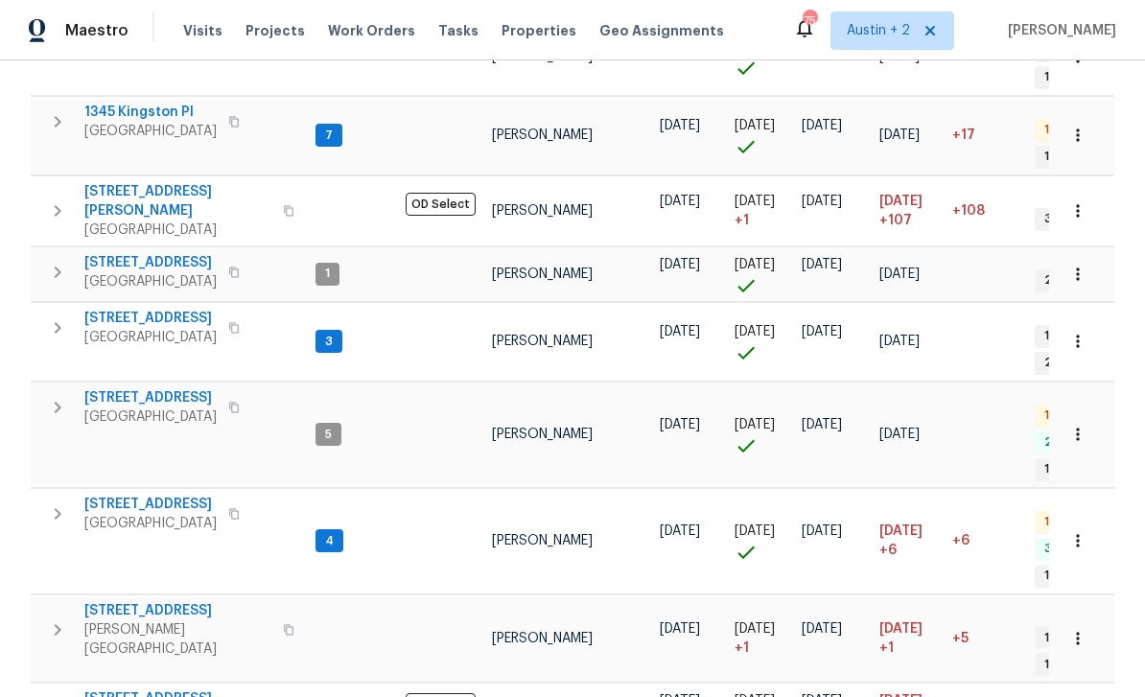
click at [129, 309] on span "[STREET_ADDRESS]" at bounding box center [150, 318] width 132 height 19
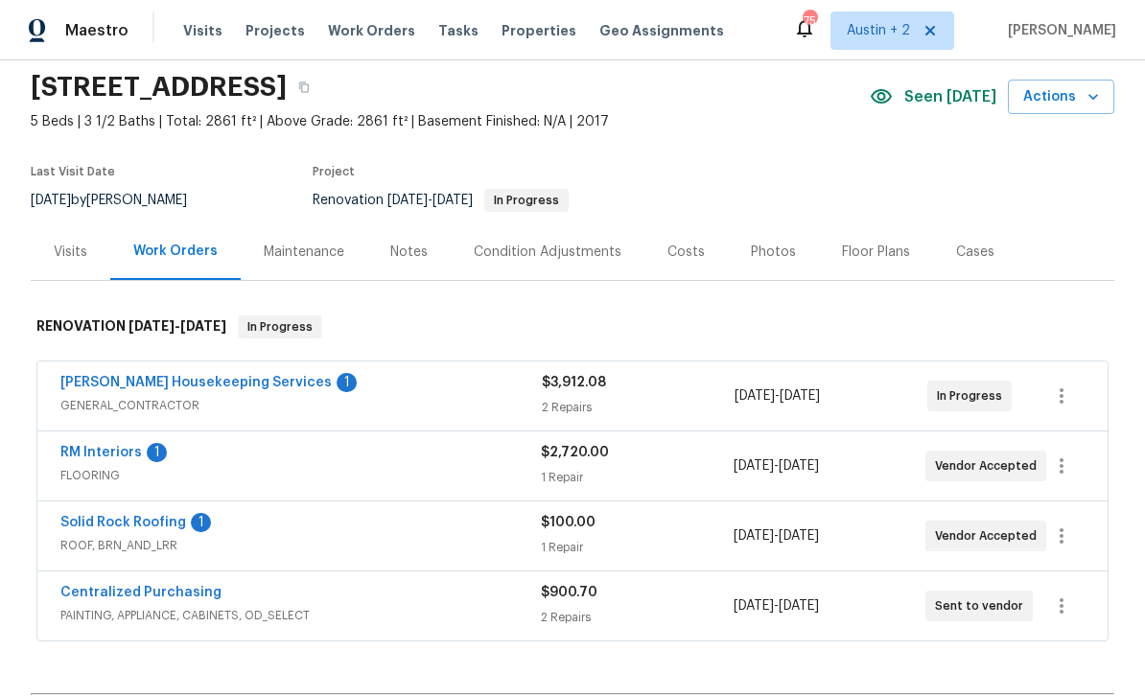
scroll to position [67, 0]
click at [401, 243] on div "Notes" at bounding box center [408, 252] width 37 height 19
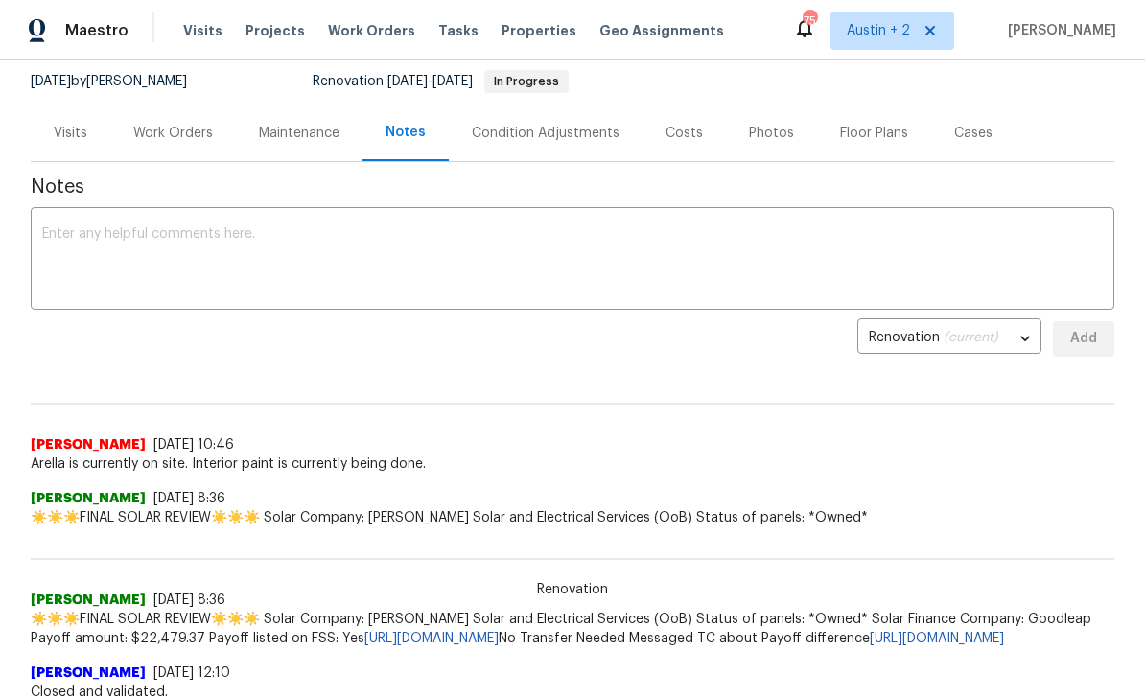
scroll to position [171, 0]
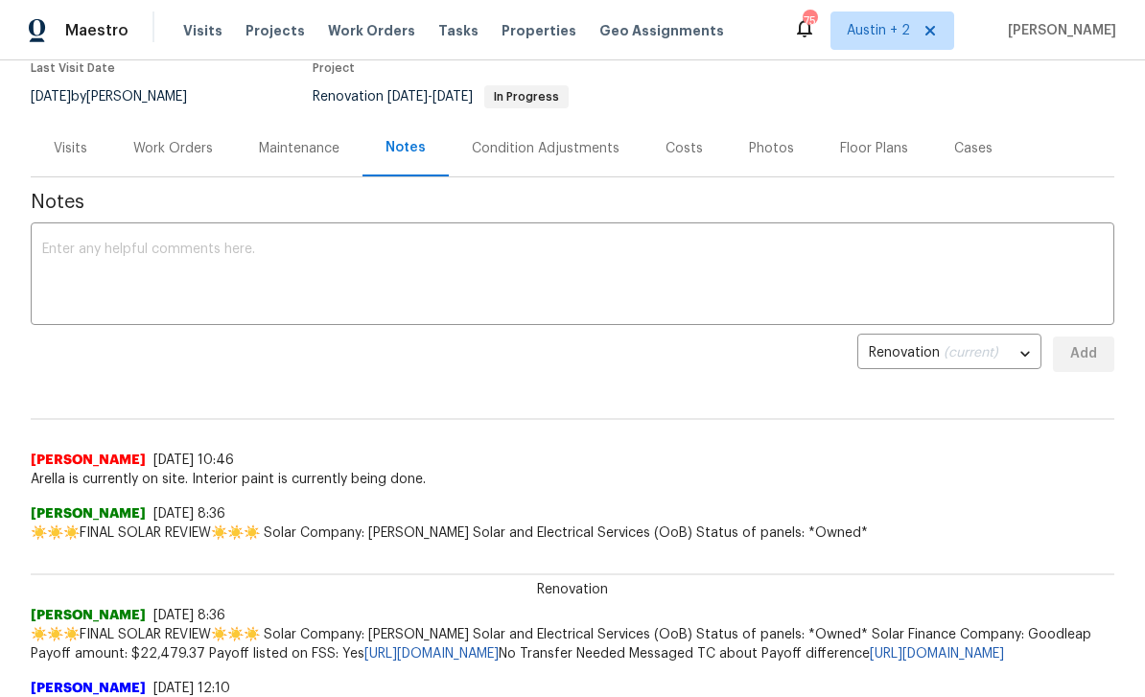
click at [150, 149] on div "Work Orders" at bounding box center [173, 148] width 80 height 19
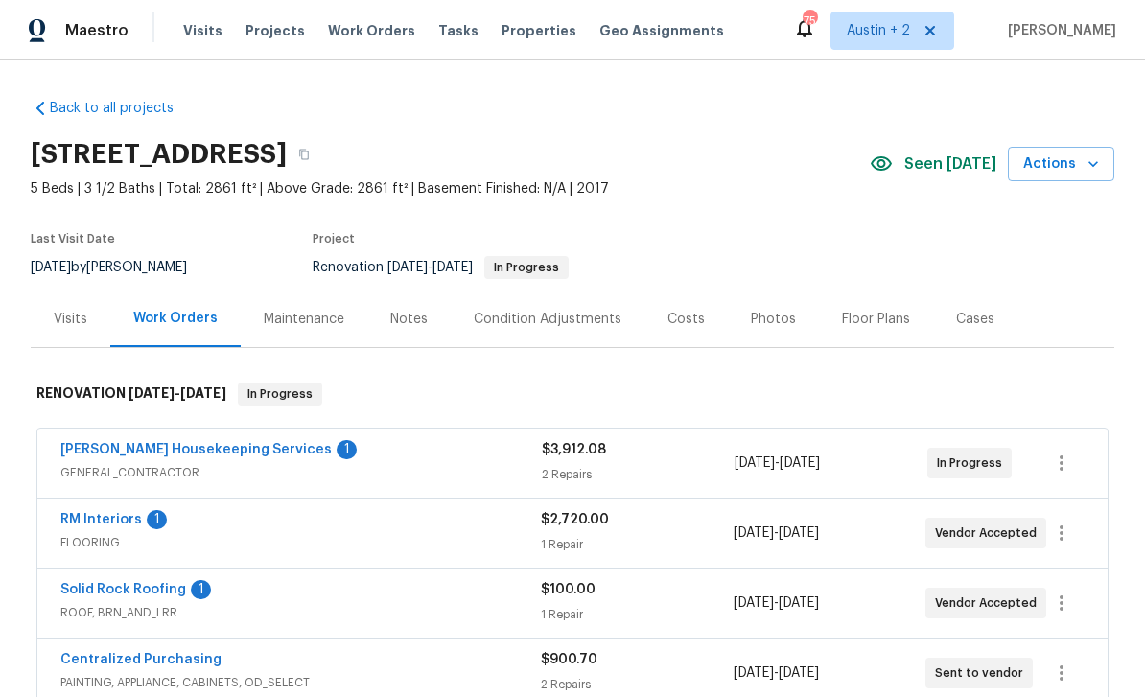
click at [685, 313] on div "Costs" at bounding box center [685, 319] width 37 height 19
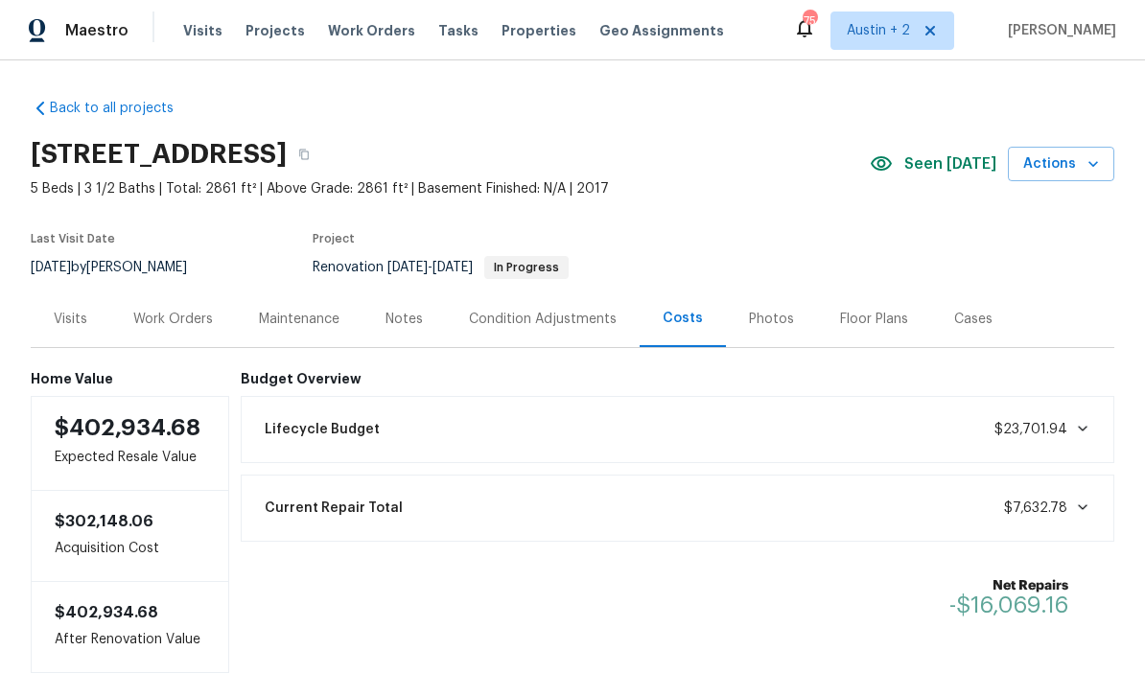
click at [177, 321] on div "Work Orders" at bounding box center [173, 319] width 80 height 19
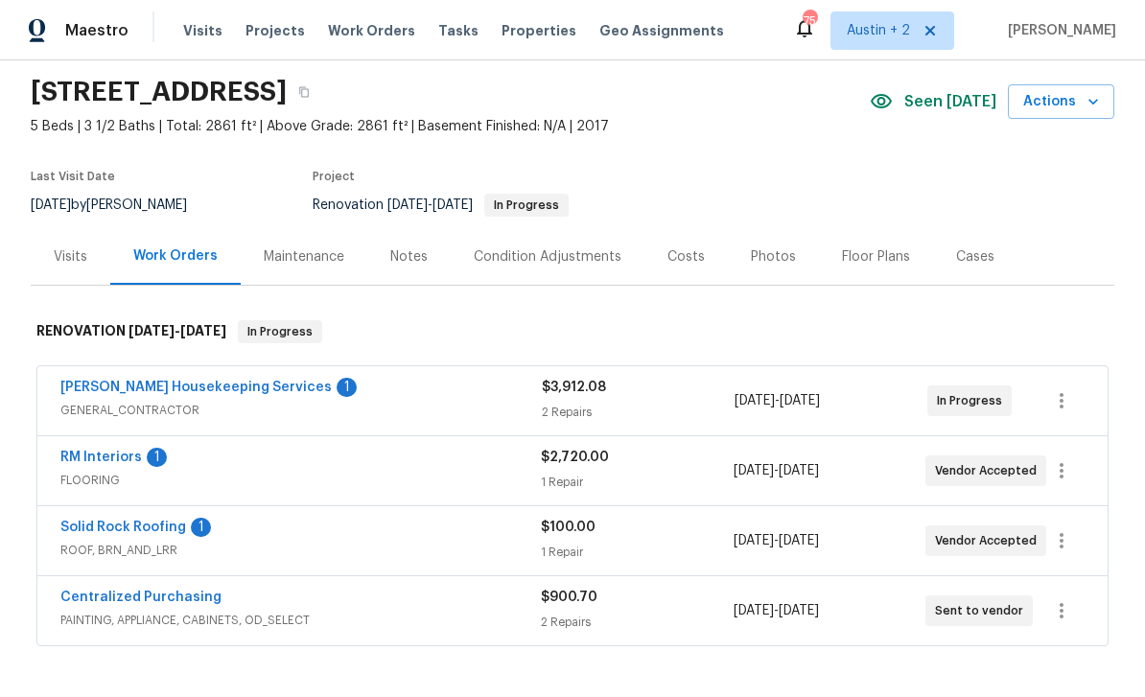
scroll to position [58, 0]
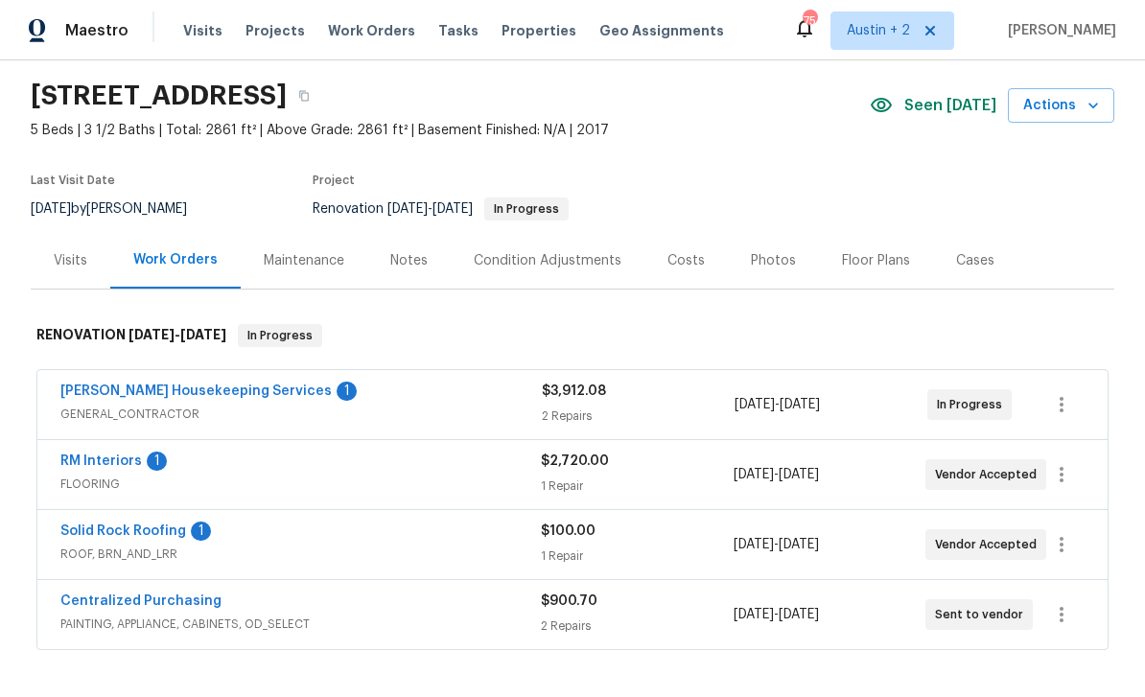
click at [390, 267] on div "Notes" at bounding box center [408, 260] width 37 height 19
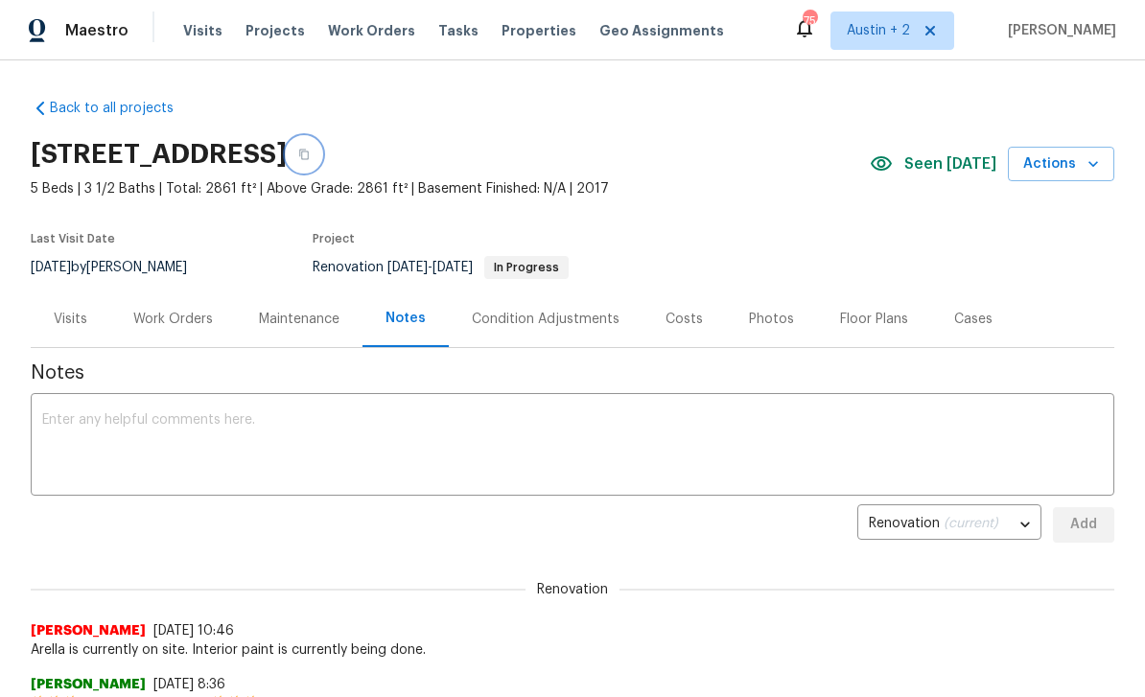
click at [321, 160] on button "button" at bounding box center [304, 154] width 35 height 35
click at [444, 35] on span "Tasks" at bounding box center [458, 30] width 40 height 13
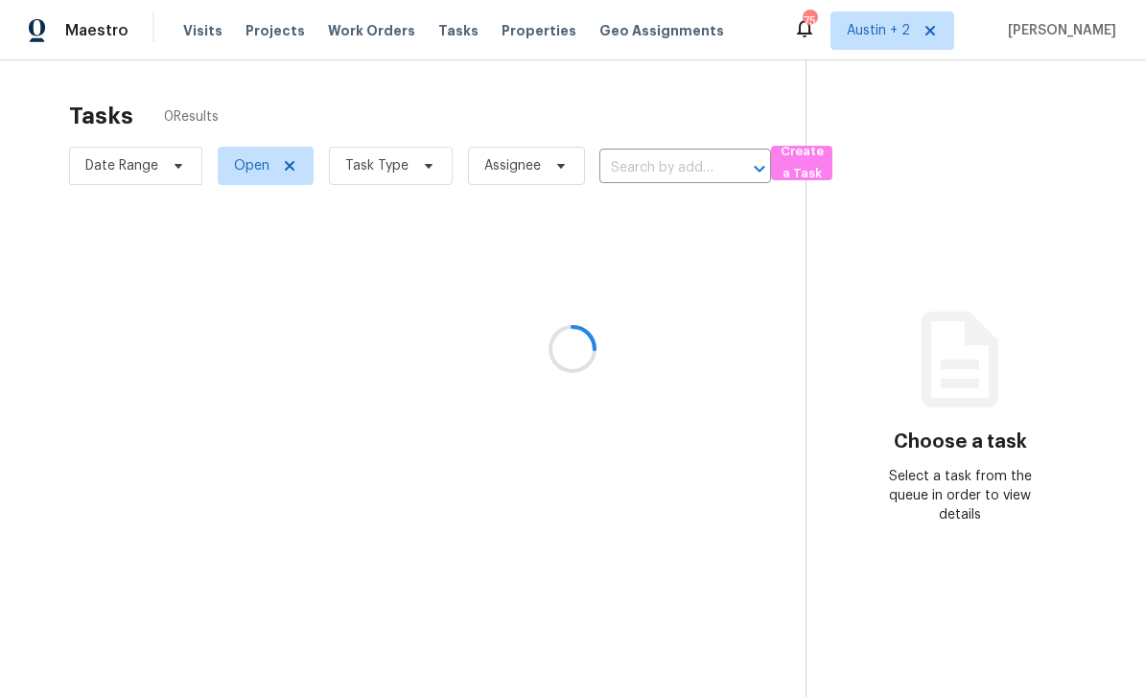
click at [507, 32] on div at bounding box center [572, 348] width 1145 height 697
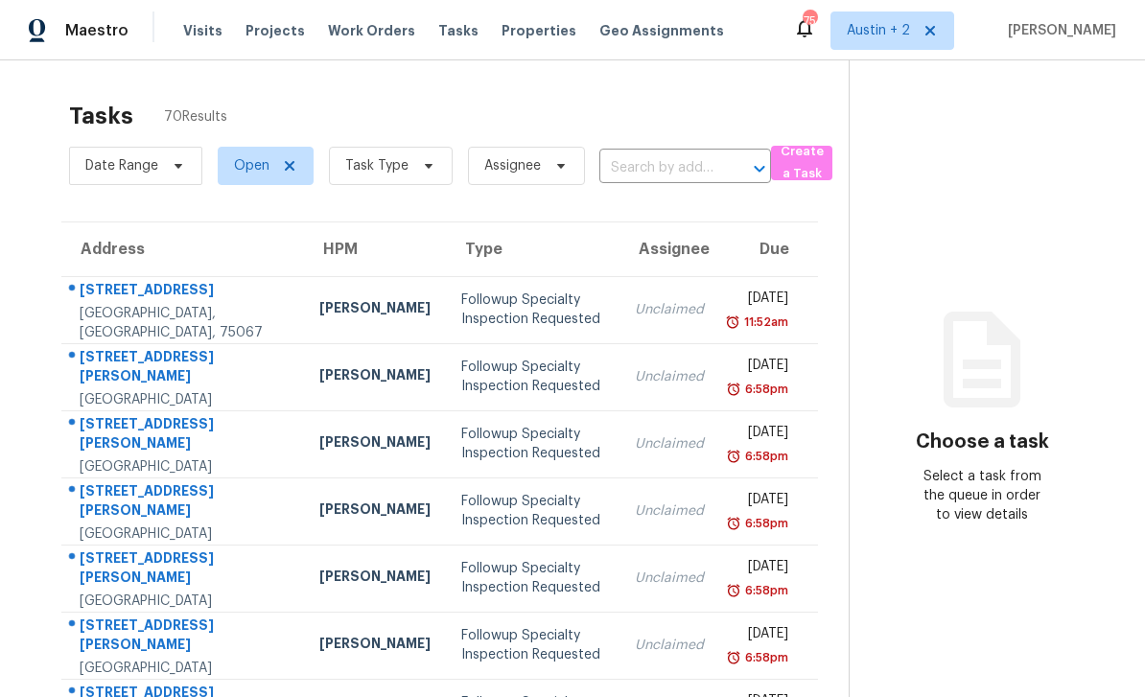
click at [503, 34] on span "Properties" at bounding box center [538, 30] width 75 height 19
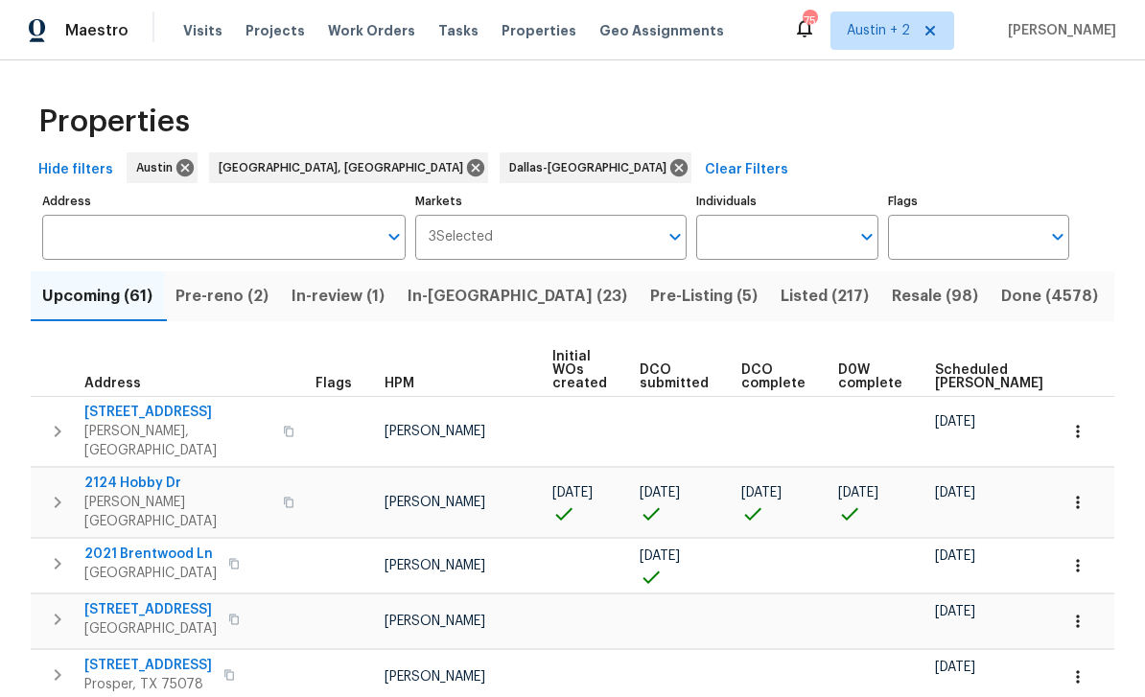
click at [469, 292] on span "In-[GEOGRAPHIC_DATA] (23)" at bounding box center [517, 296] width 220 height 27
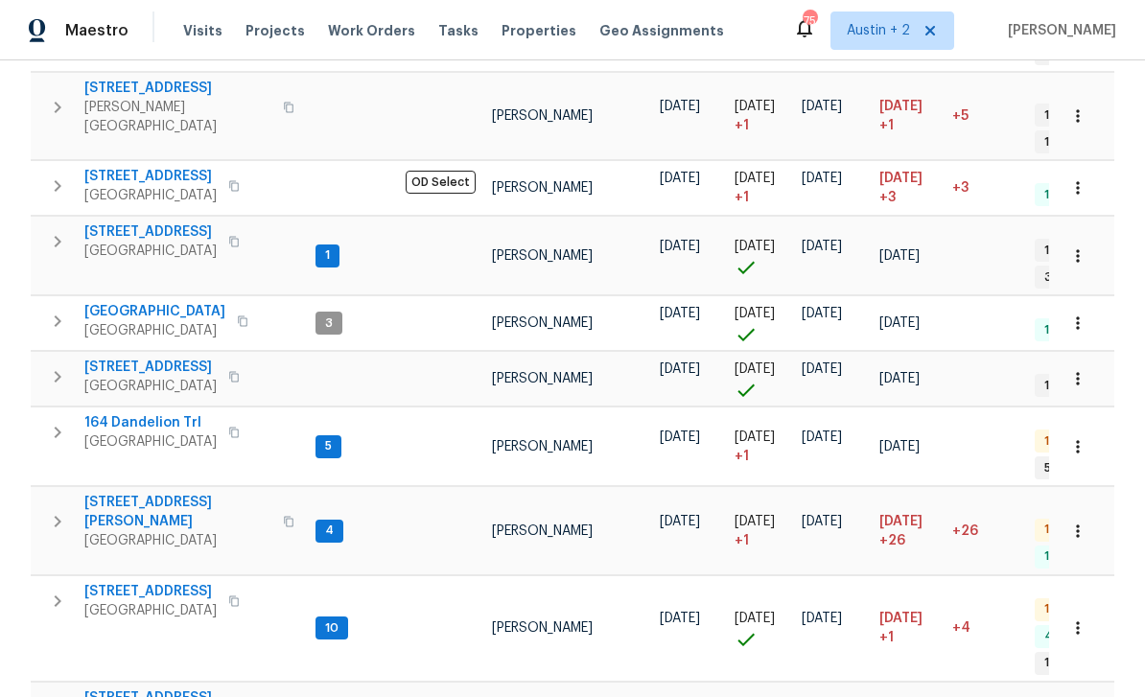
scroll to position [1227, 0]
click at [514, 622] on span "[PERSON_NAME]" at bounding box center [542, 628] width 101 height 13
click at [165, 583] on span "[STREET_ADDRESS]" at bounding box center [150, 592] width 132 height 19
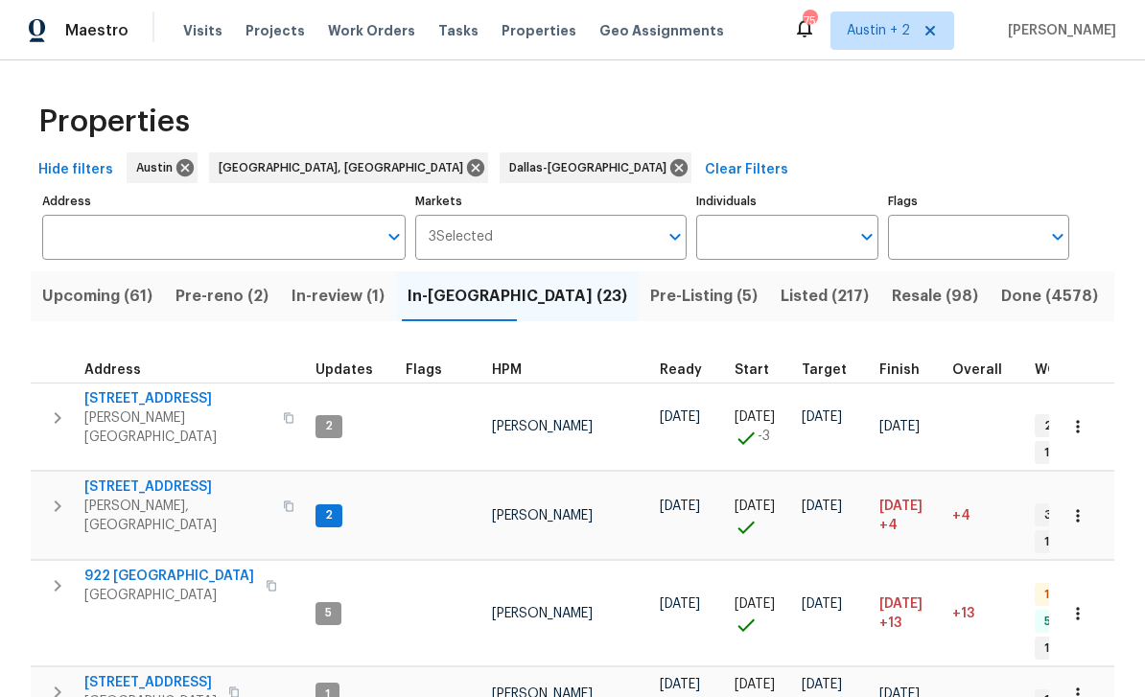
scroll to position [0, 0]
click at [529, 215] on input "Markets" at bounding box center [576, 237] width 166 height 45
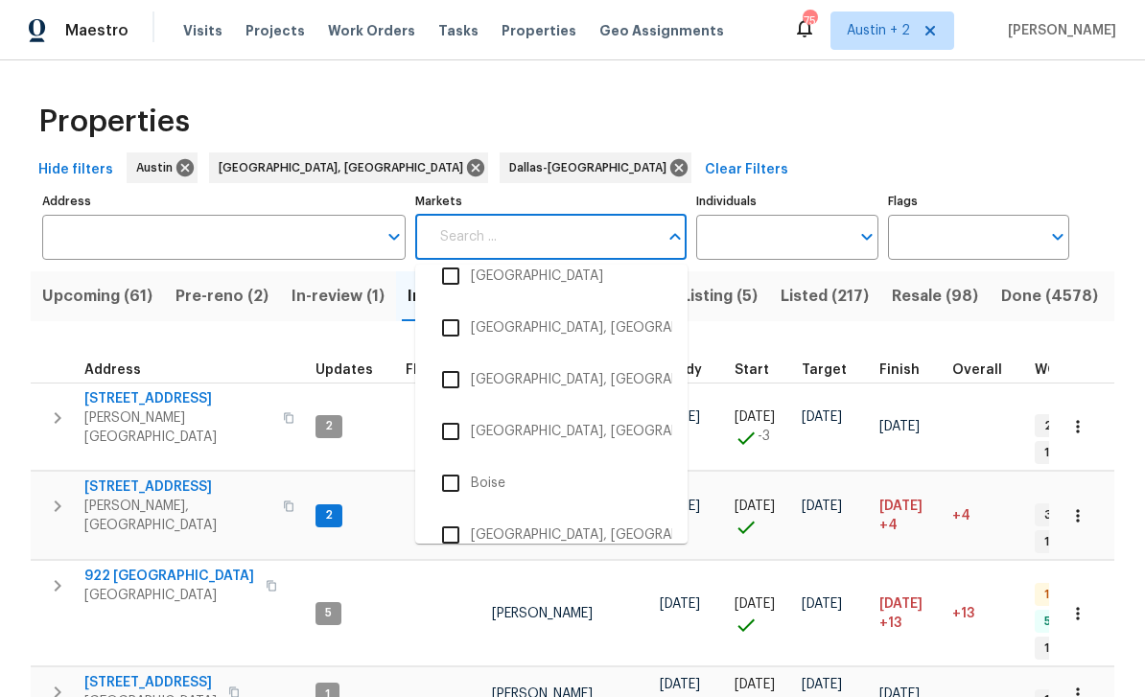
scroll to position [334, 0]
click at [470, 255] on input "checkbox" at bounding box center [450, 275] width 40 height 40
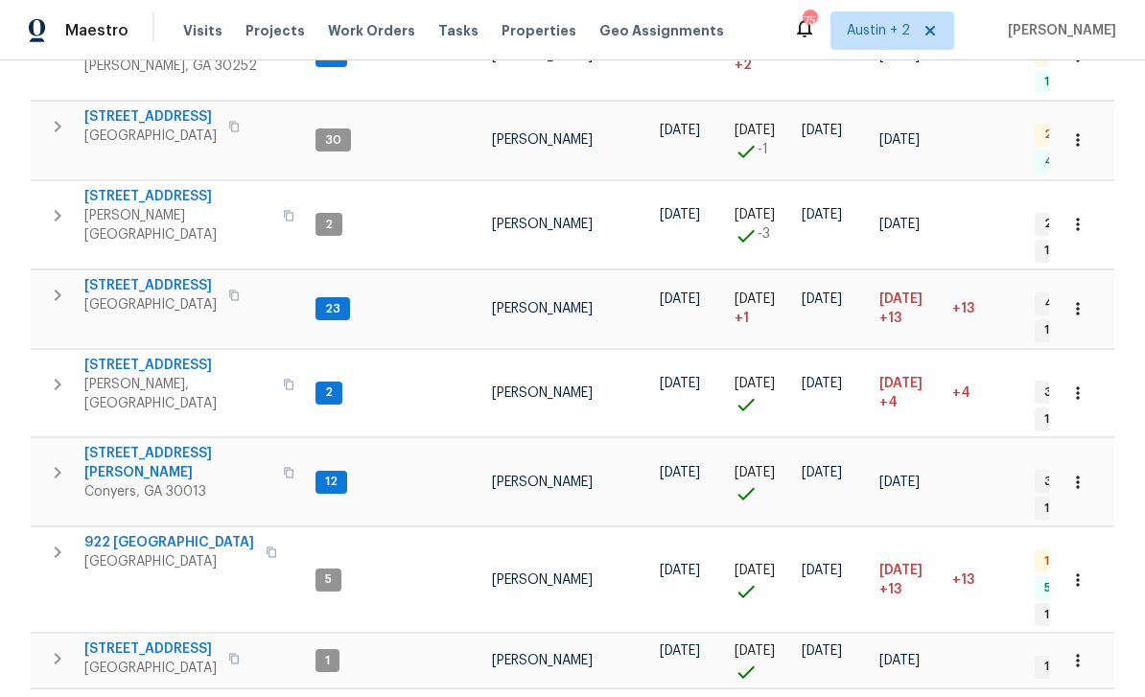
scroll to position [974, 0]
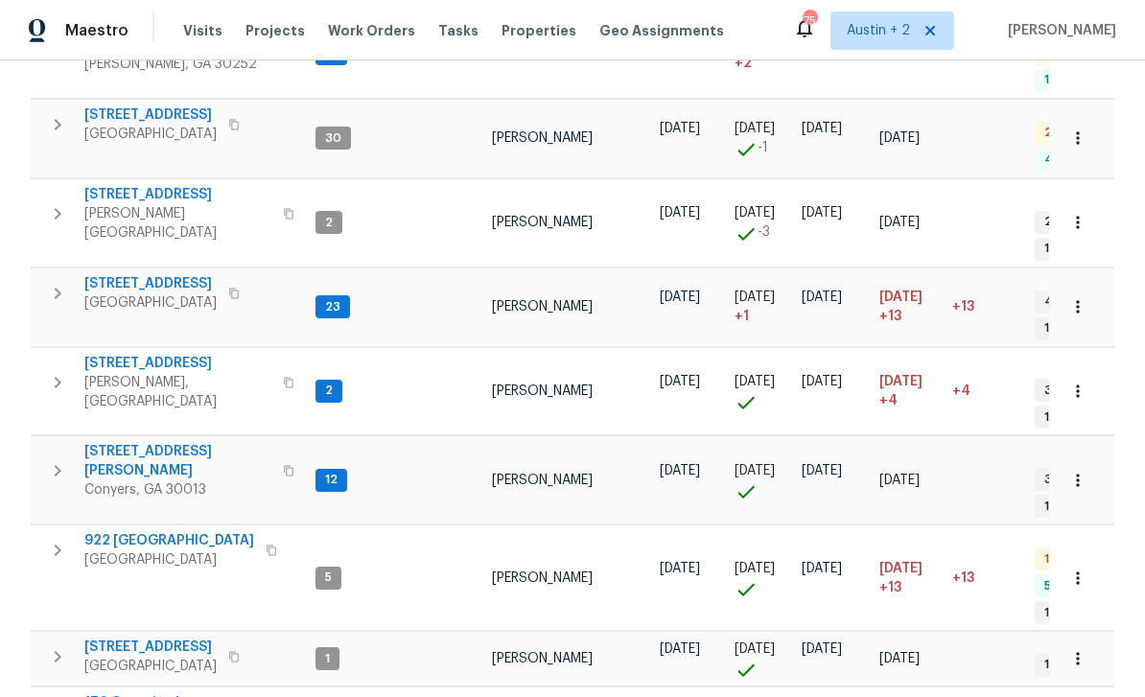
click at [118, 442] on span "1275 Mountain Dr NE" at bounding box center [177, 461] width 187 height 38
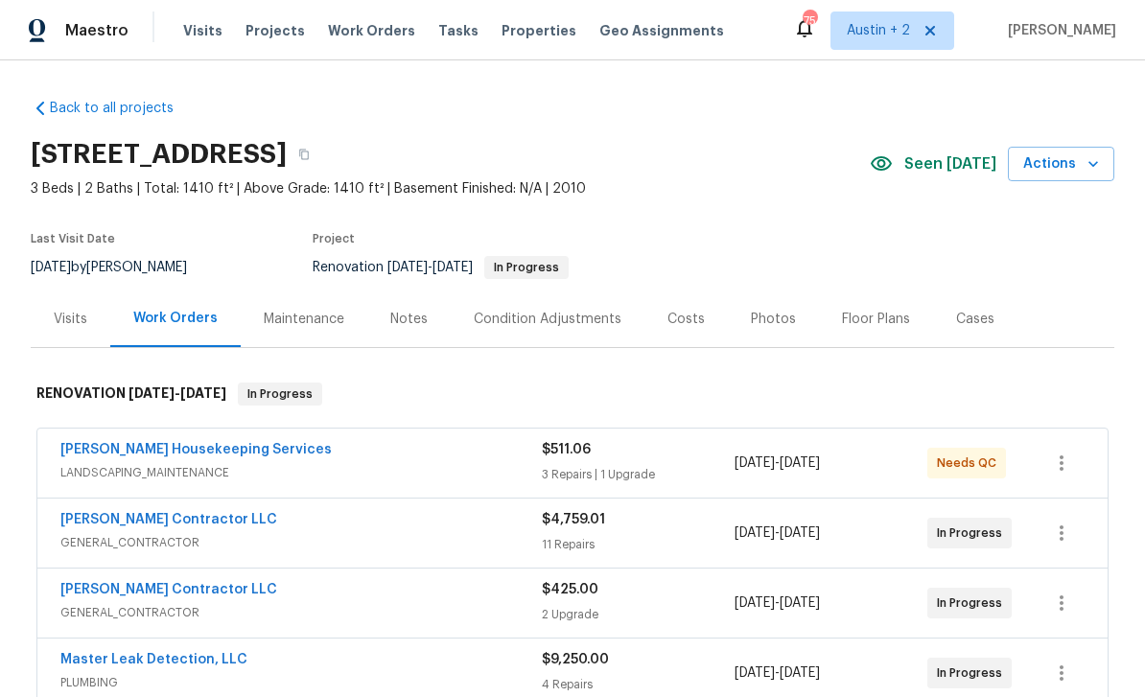
click at [406, 322] on div "Notes" at bounding box center [408, 319] width 37 height 19
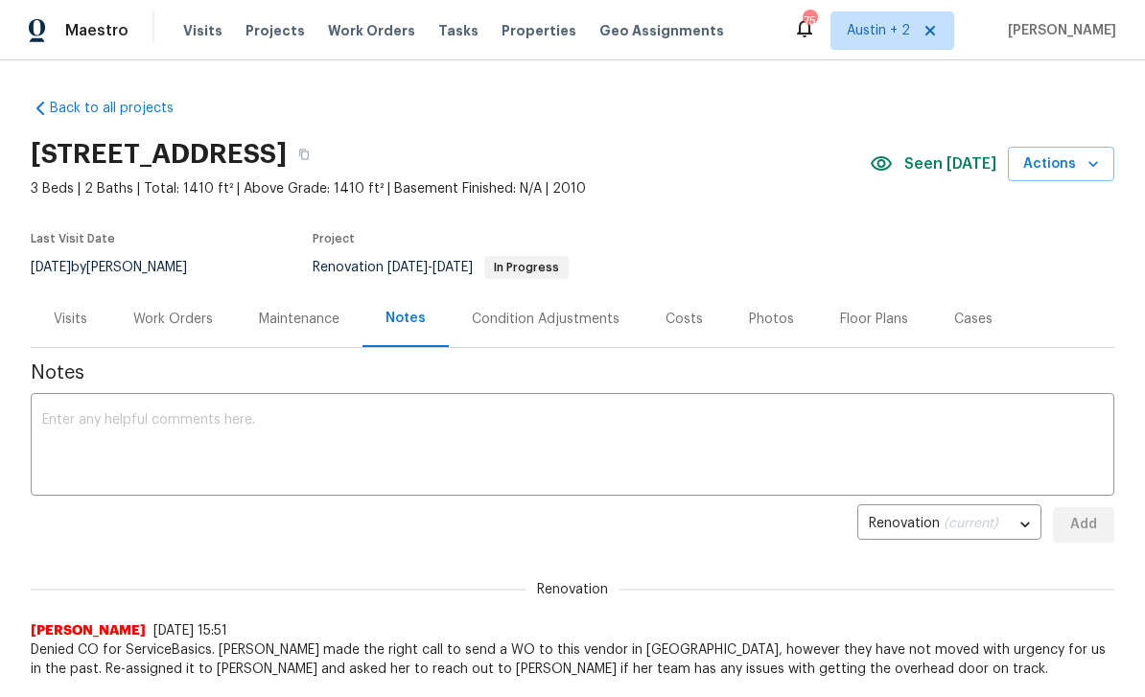
click at [512, 27] on span "Properties" at bounding box center [538, 30] width 75 height 19
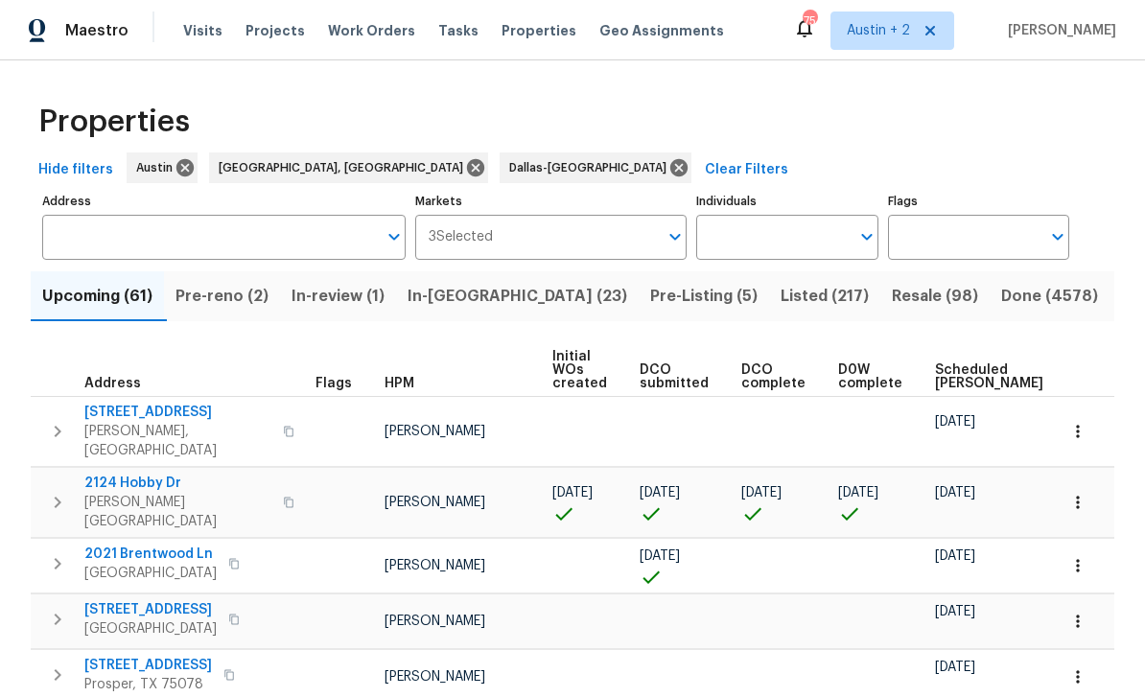
click at [463, 302] on span "In-[GEOGRAPHIC_DATA] (23)" at bounding box center [517, 296] width 220 height 27
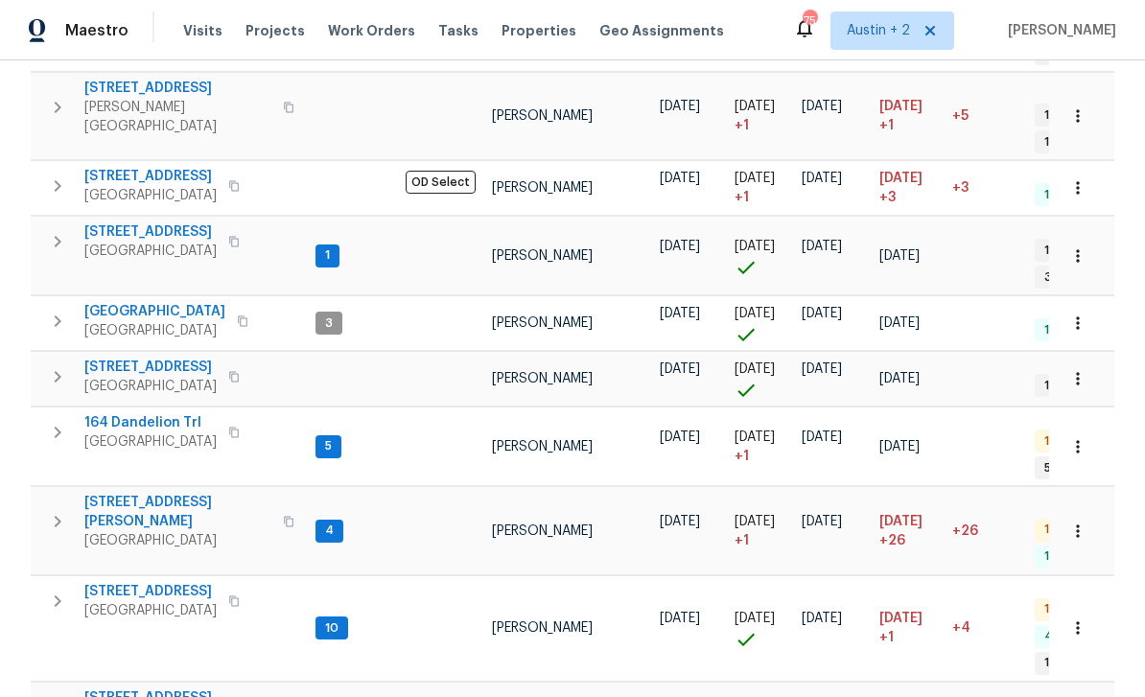
scroll to position [1227, 0]
click at [138, 689] on span "2911 Jamestown Dr" at bounding box center [177, 698] width 187 height 19
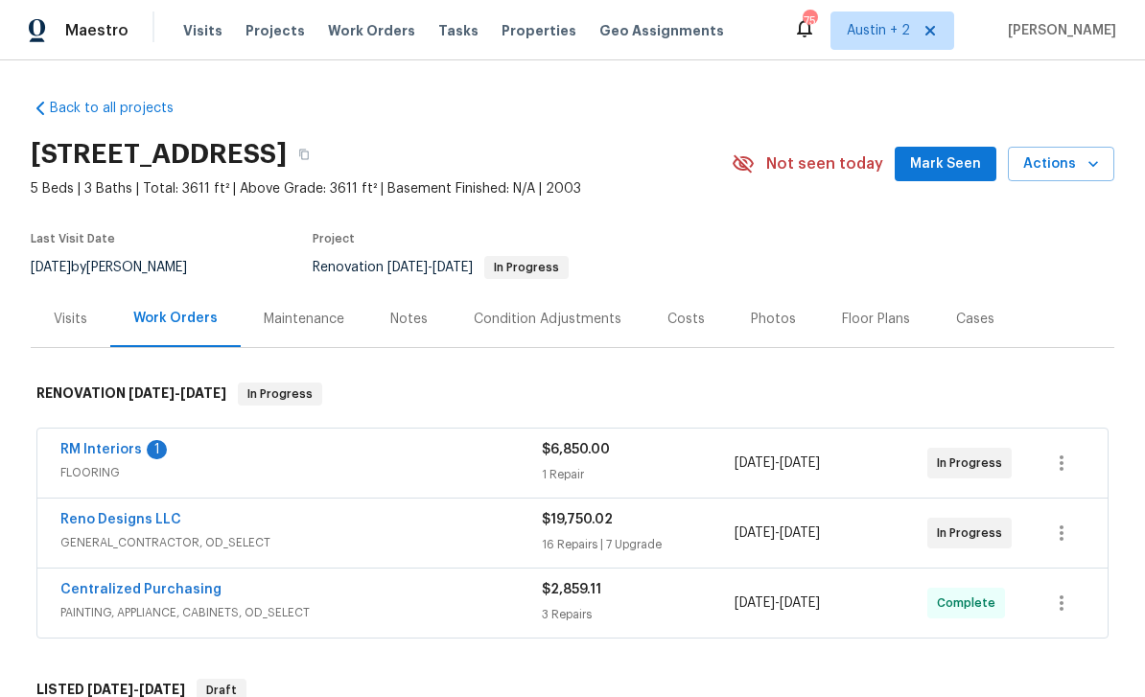
click at [408, 317] on div "Notes" at bounding box center [408, 319] width 37 height 19
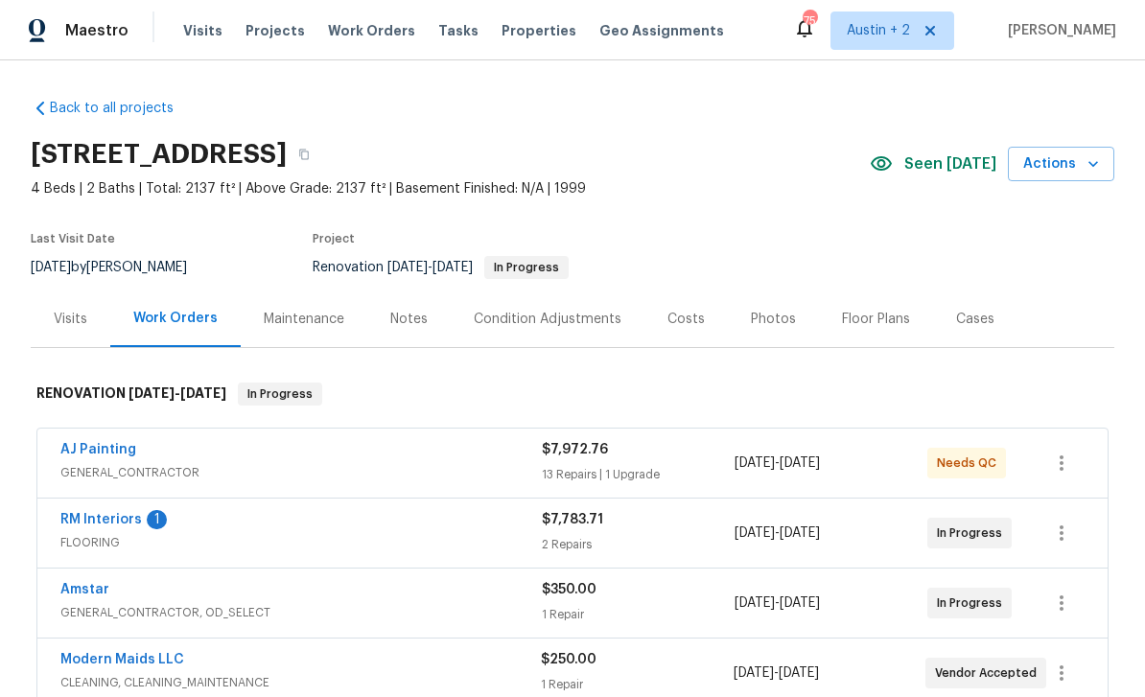
click at [401, 310] on div "Notes" at bounding box center [408, 319] width 37 height 19
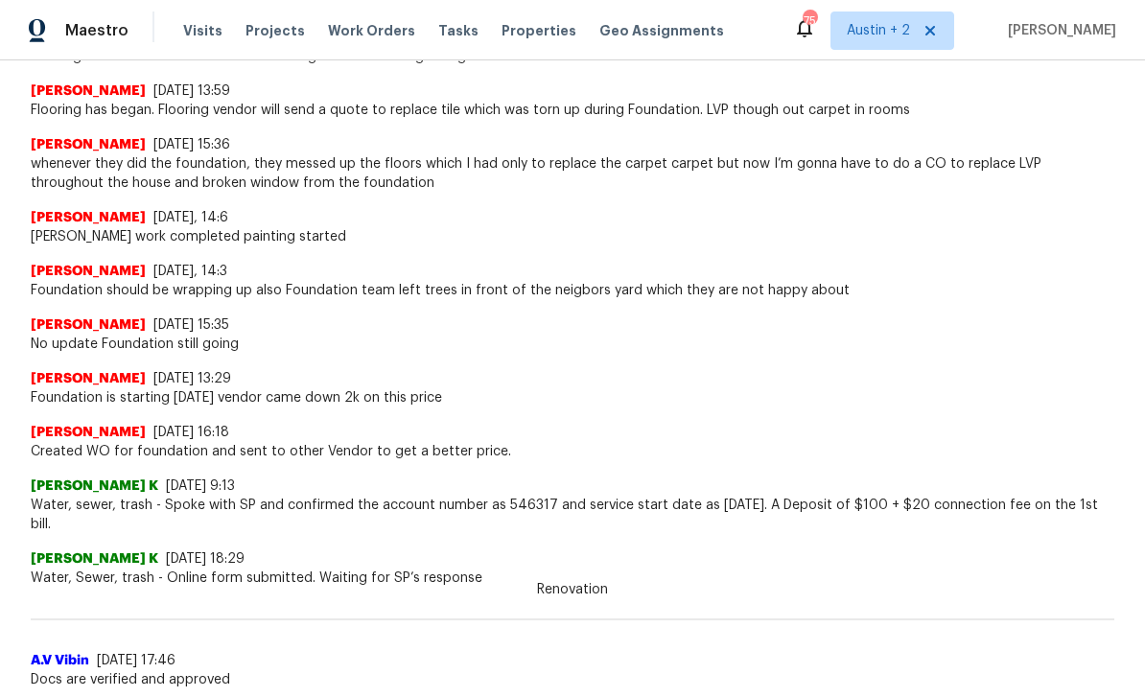
scroll to position [726, 0]
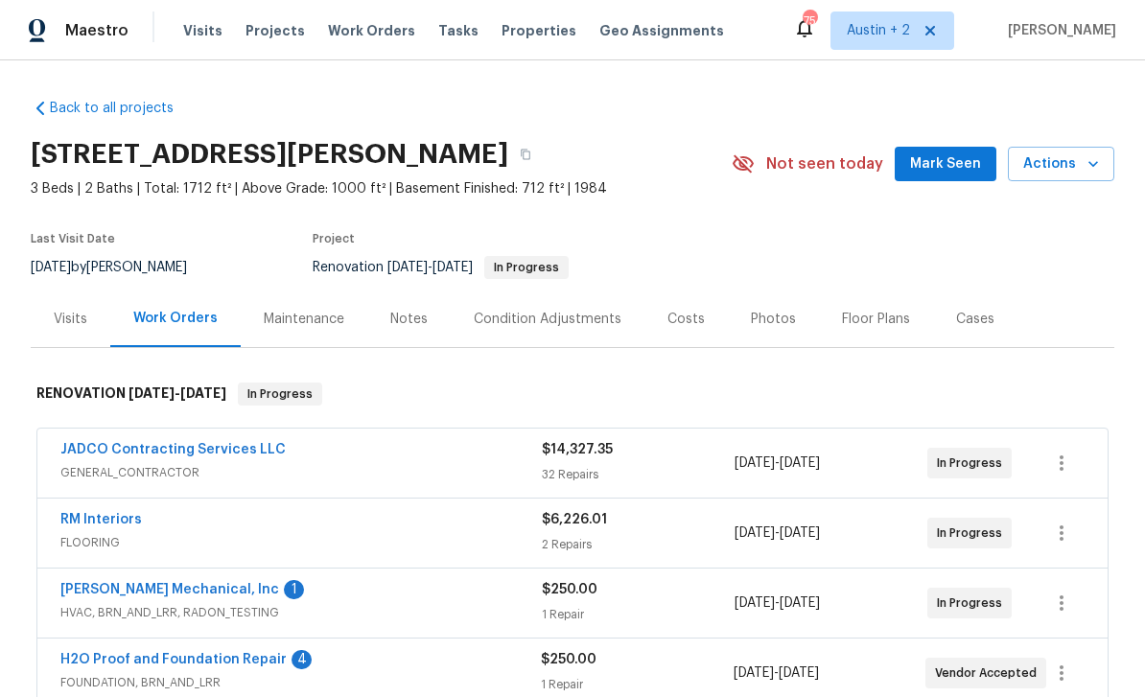
click at [415, 319] on div "Notes" at bounding box center [408, 319] width 37 height 19
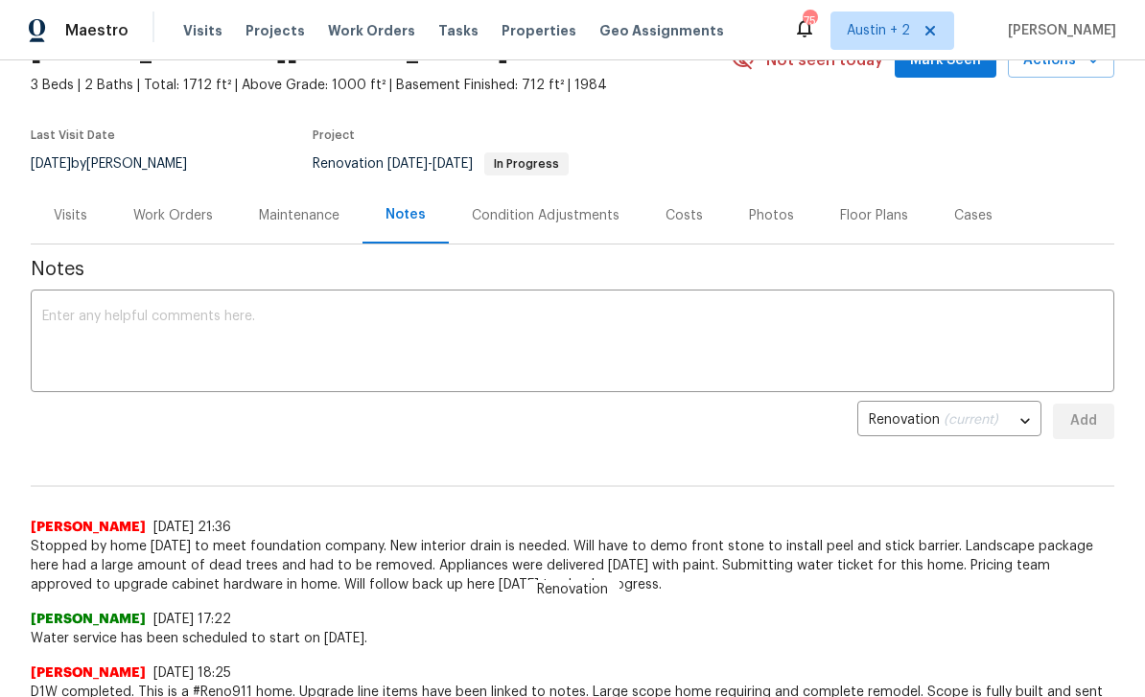
scroll to position [117, 0]
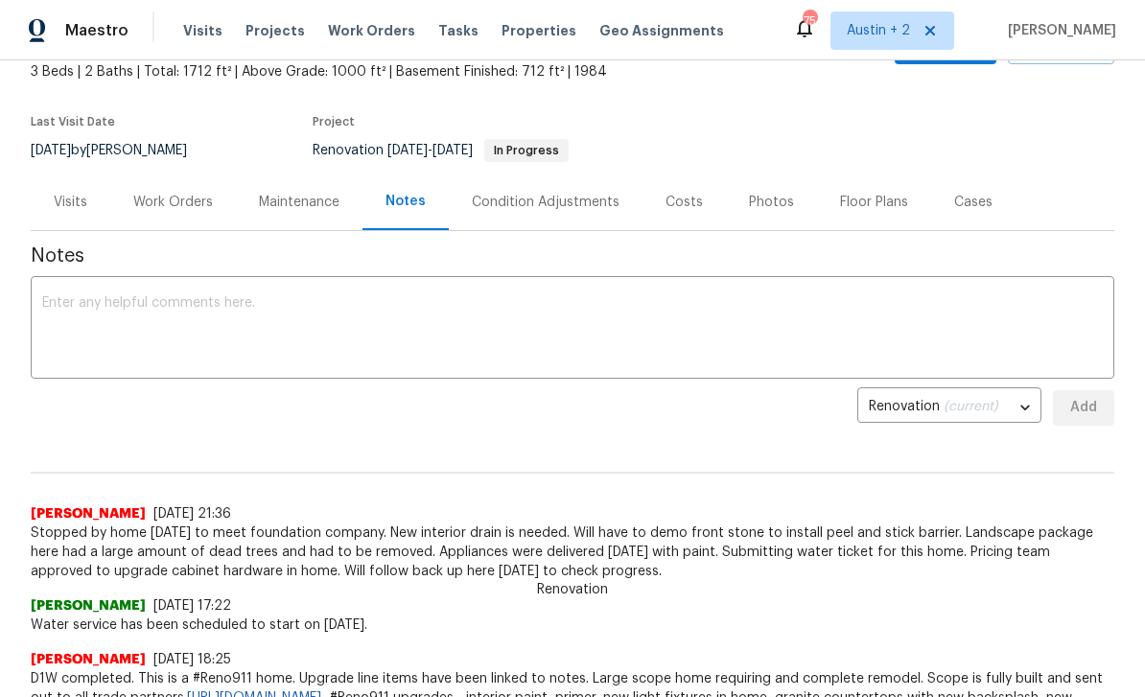
click at [67, 212] on div "Visits" at bounding box center [71, 202] width 80 height 57
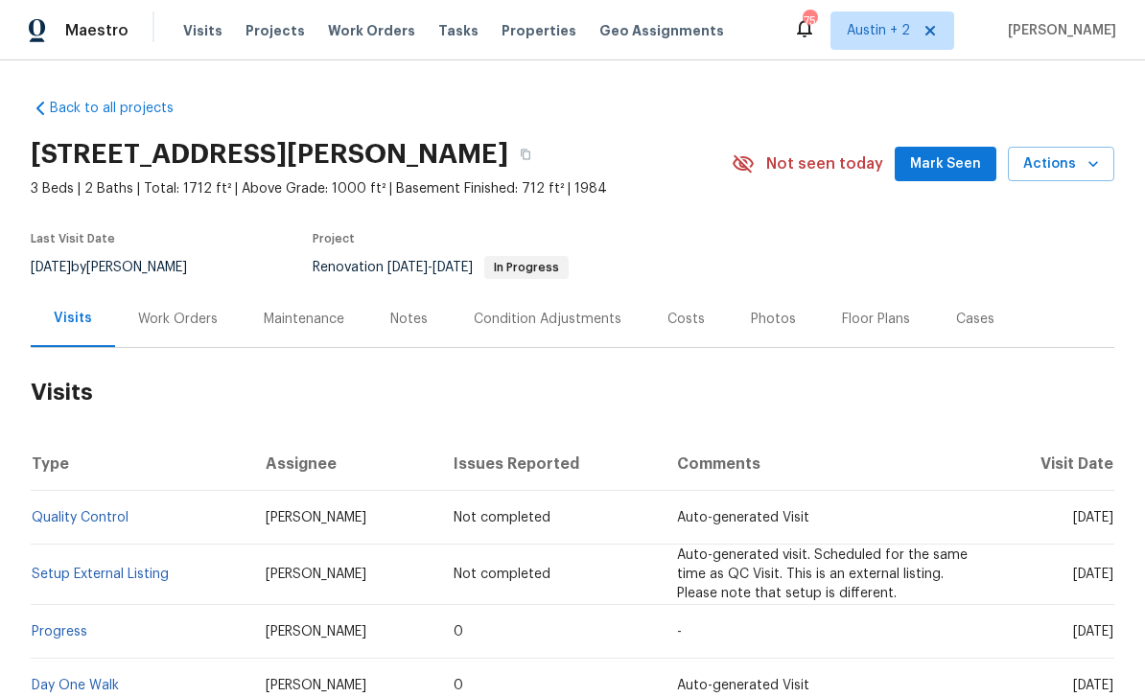
click at [522, 34] on span "Properties" at bounding box center [538, 30] width 75 height 19
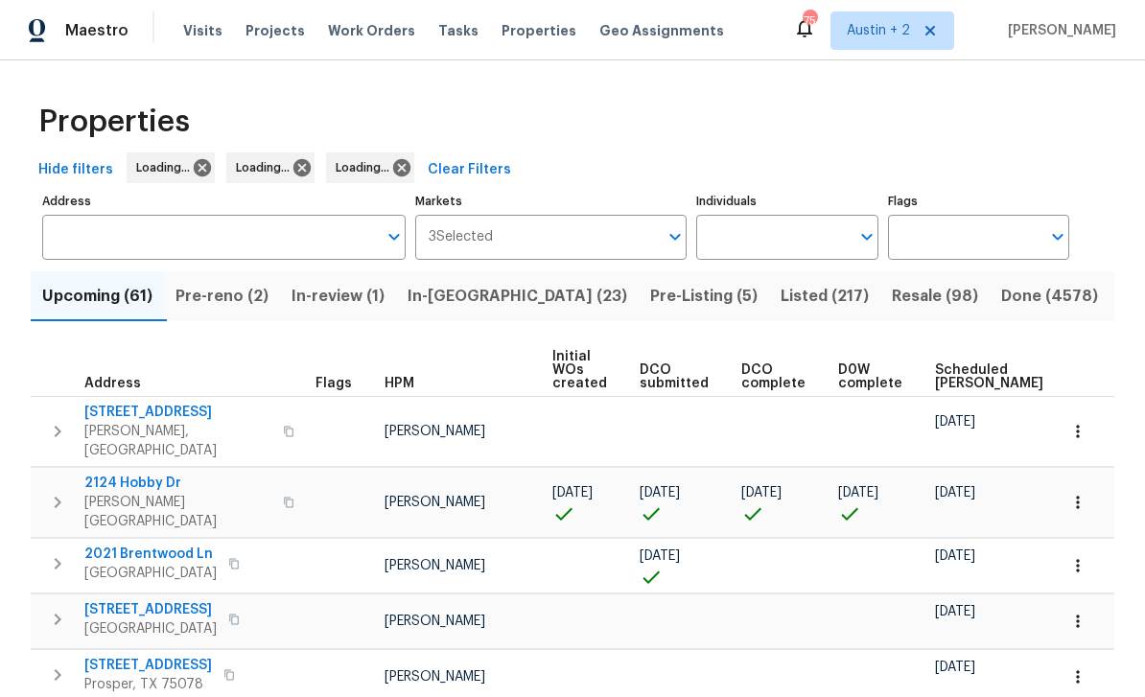
click at [464, 298] on span "In-reno (23)" at bounding box center [517, 296] width 220 height 27
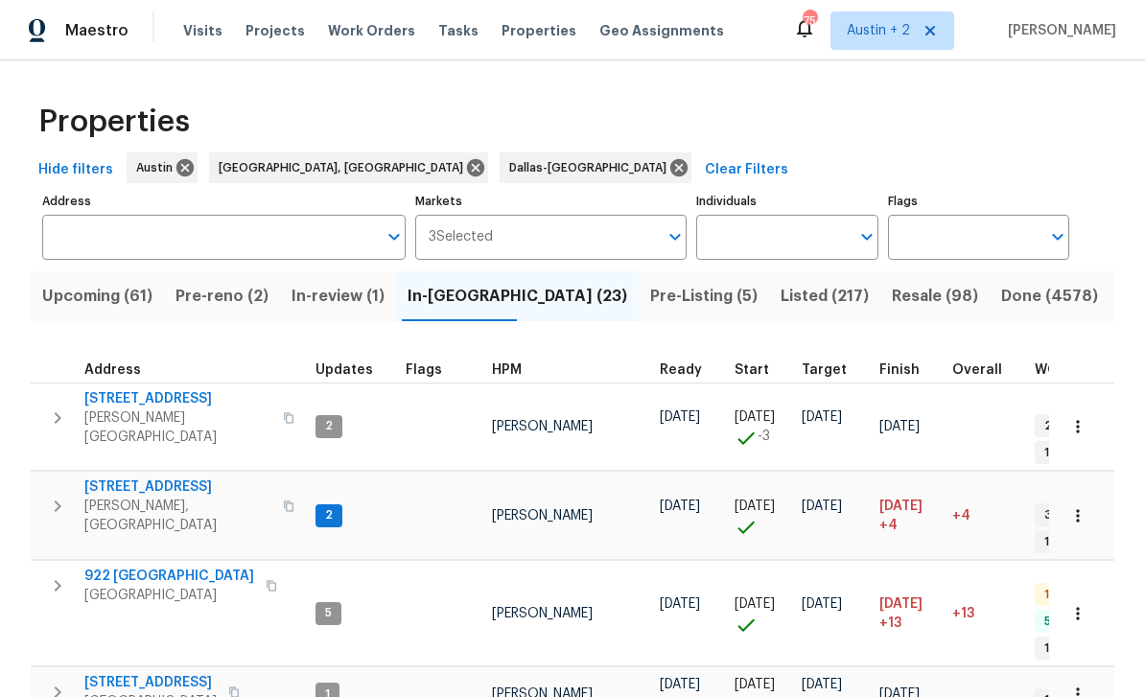
click at [512, 234] on input "Markets" at bounding box center [576, 237] width 166 height 45
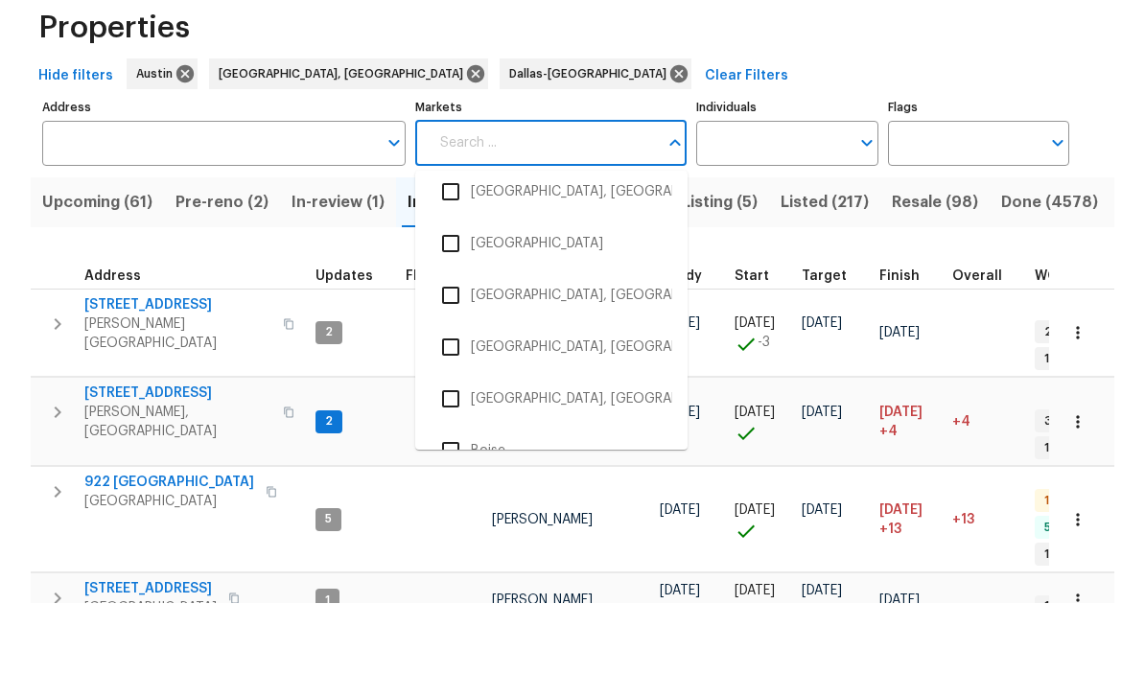
scroll to position [273, 0]
click at [455, 315] on input "checkbox" at bounding box center [450, 335] width 40 height 40
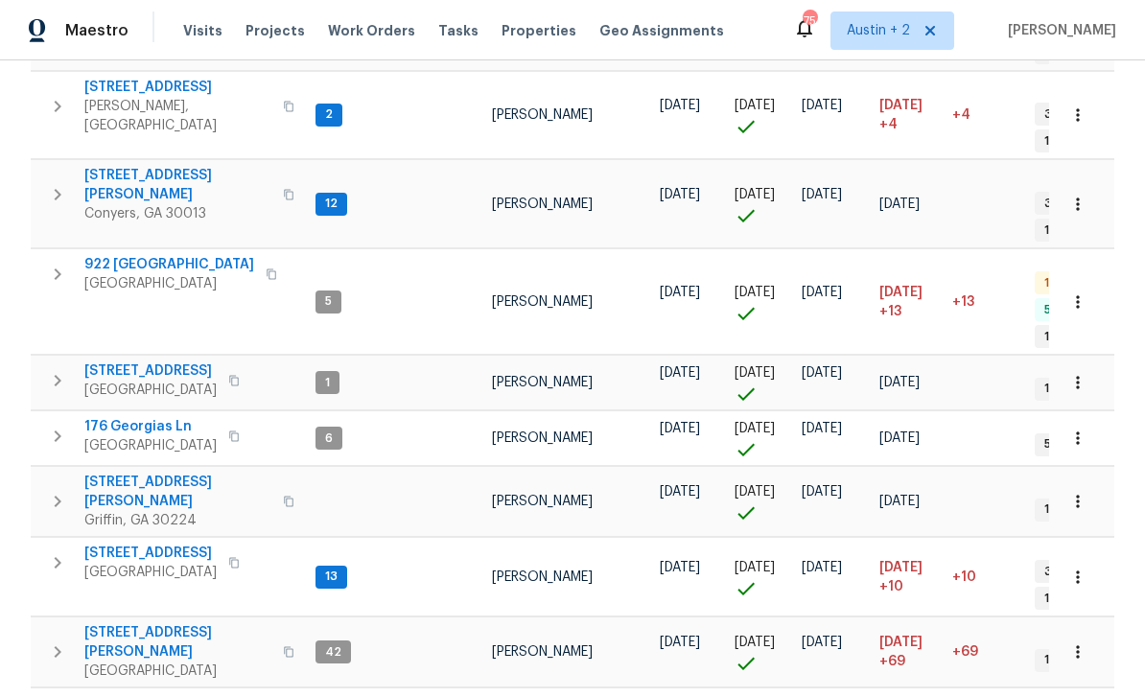
scroll to position [1249, 0]
click at [128, 662] on span "Atlanta, GA 30331" at bounding box center [177, 671] width 187 height 19
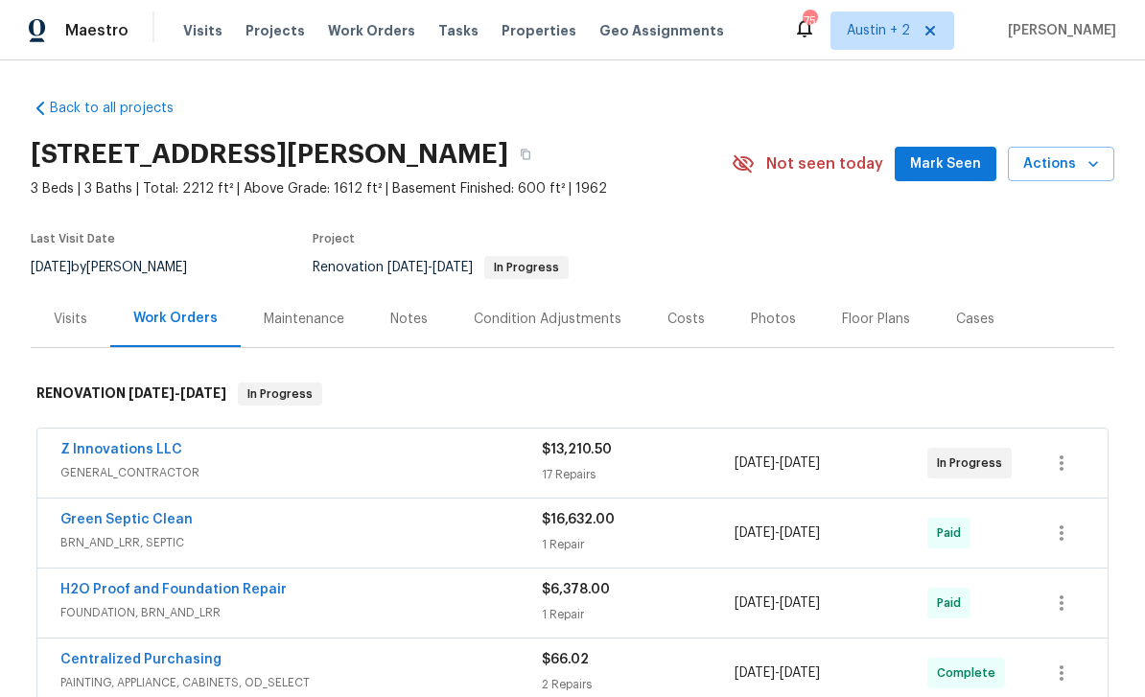
click at [949, 151] on button "Mark Seen" at bounding box center [945, 164] width 102 height 35
click at [429, 327] on div "Notes" at bounding box center [408, 318] width 83 height 57
